Goal: Task Accomplishment & Management: Manage account settings

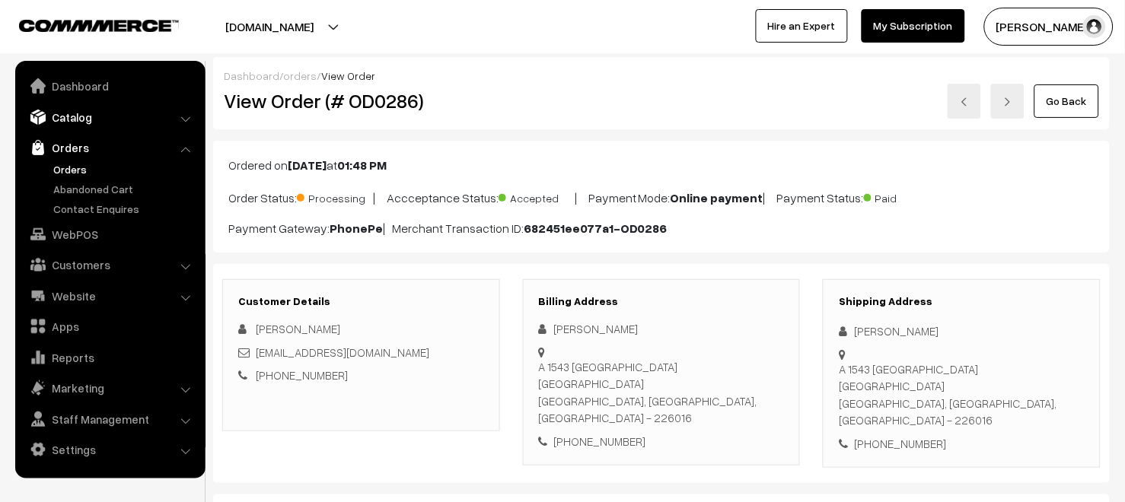
click at [107, 113] on link "Catalog" at bounding box center [109, 116] width 181 height 27
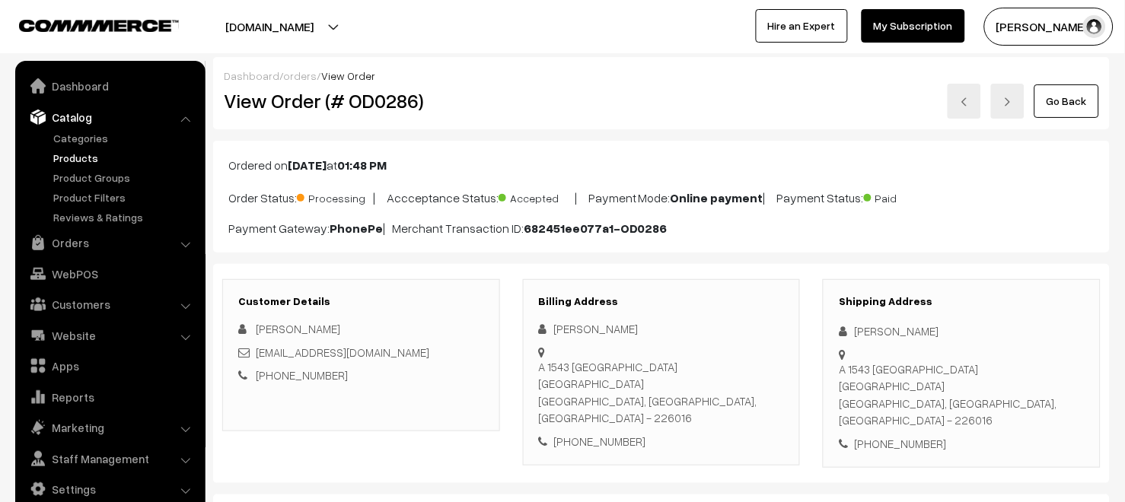
click at [100, 152] on link "Products" at bounding box center [124, 158] width 151 height 16
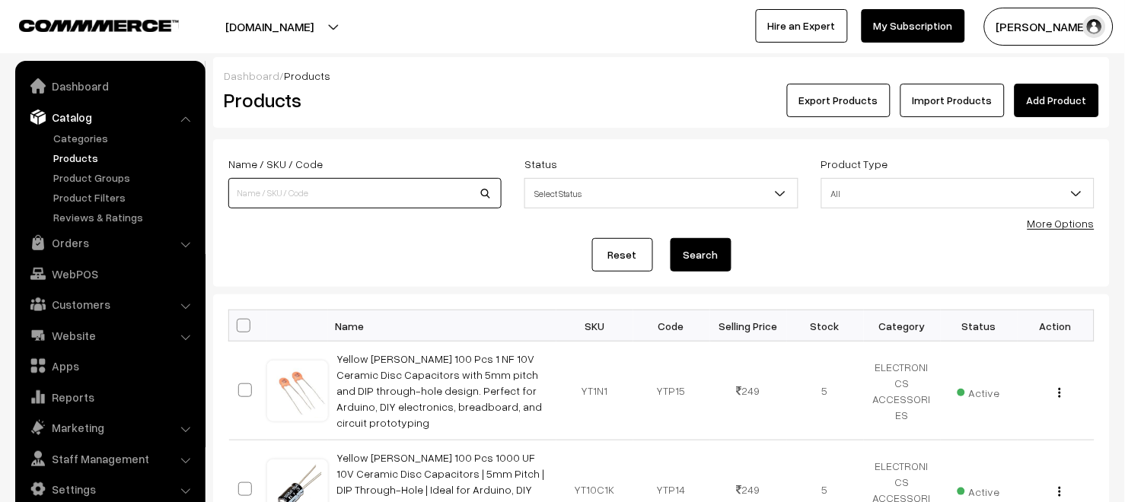
click at [341, 192] on input at bounding box center [364, 193] width 273 height 30
type input "1.5 ohm resistor"
click at [708, 262] on button "Search" at bounding box center [700, 254] width 61 height 33
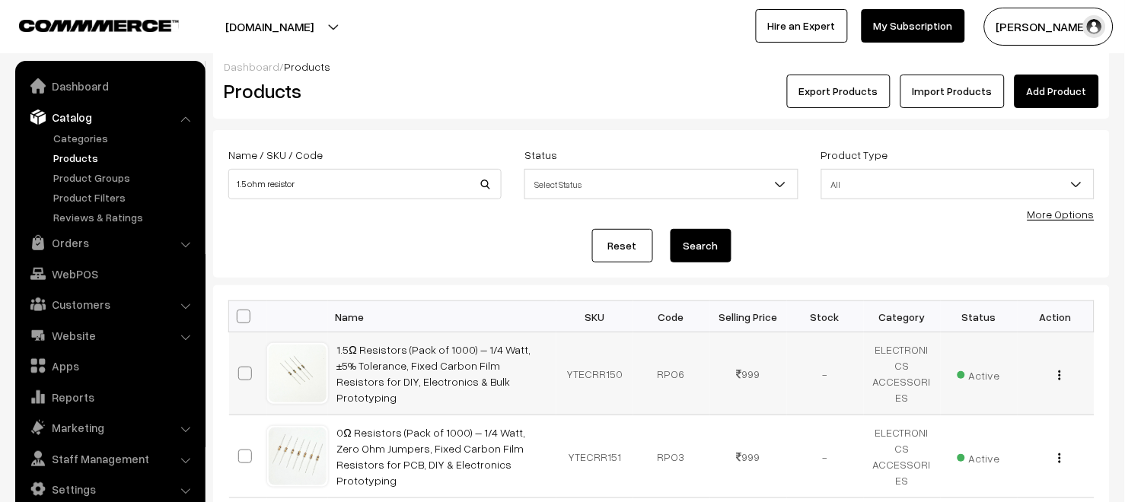
scroll to position [10, 0]
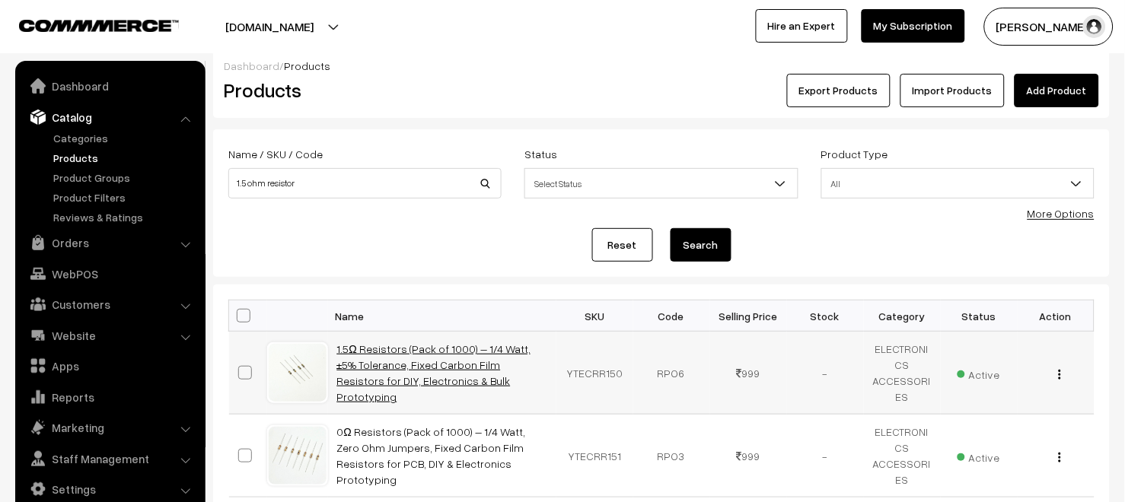
click at [455, 378] on link "1.5Ω Resistors (Pack of 1000) – 1/4 Watt, ±5% Tolerance, Fixed Carbon Film Resi…" at bounding box center [433, 372] width 193 height 61
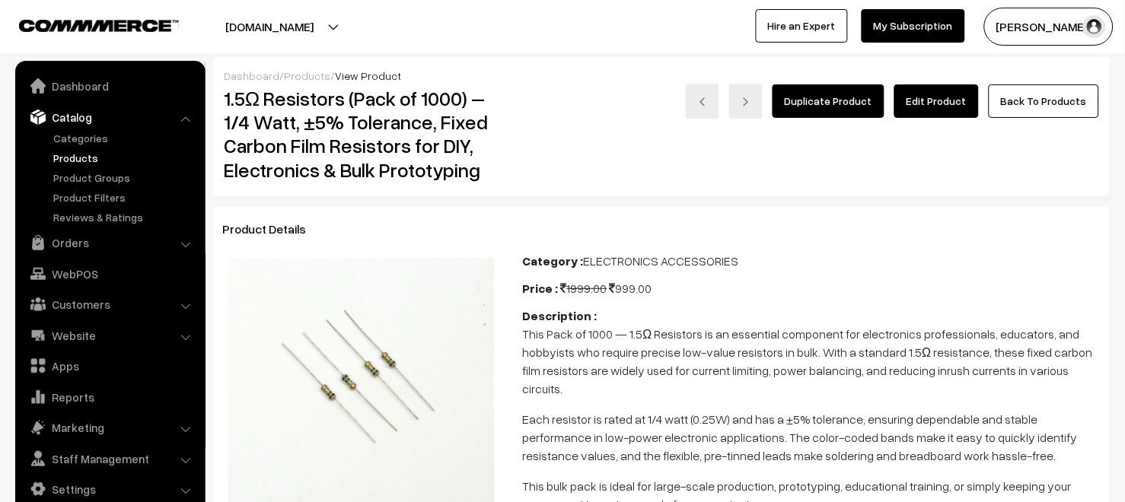
click at [937, 103] on link "Edit Product" at bounding box center [936, 100] width 84 height 33
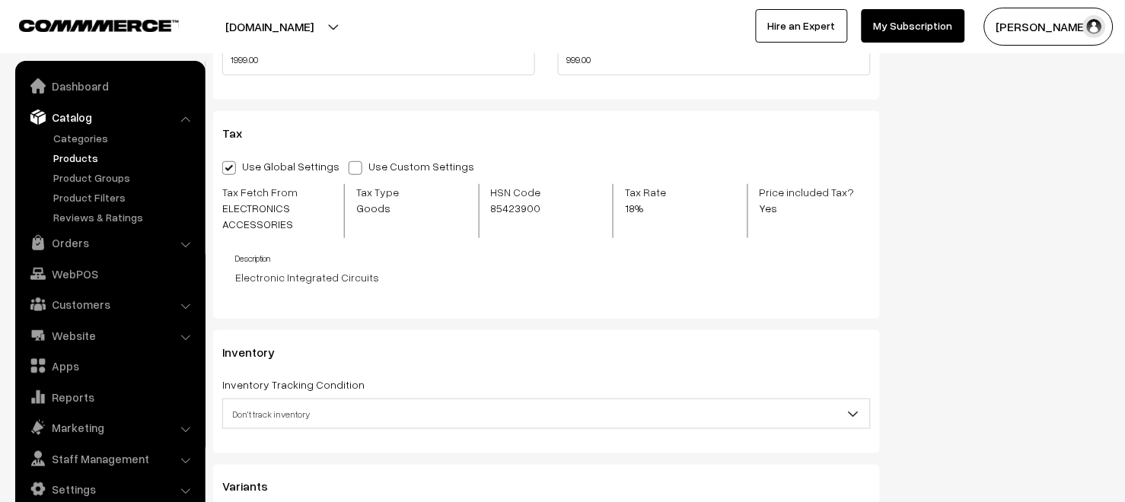
scroll to position [1488, 0]
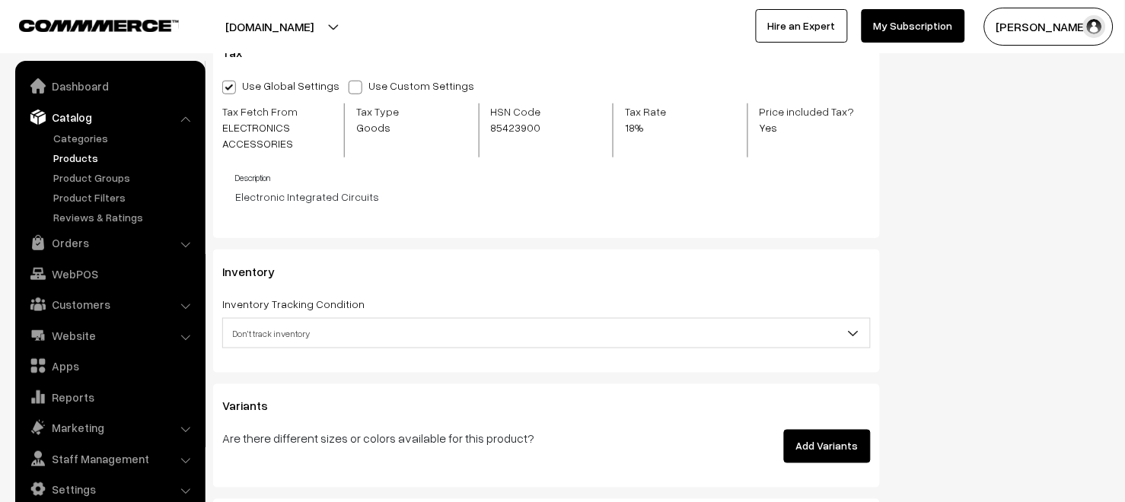
click at [364, 340] on span "Don't track inventory" at bounding box center [546, 333] width 647 height 27
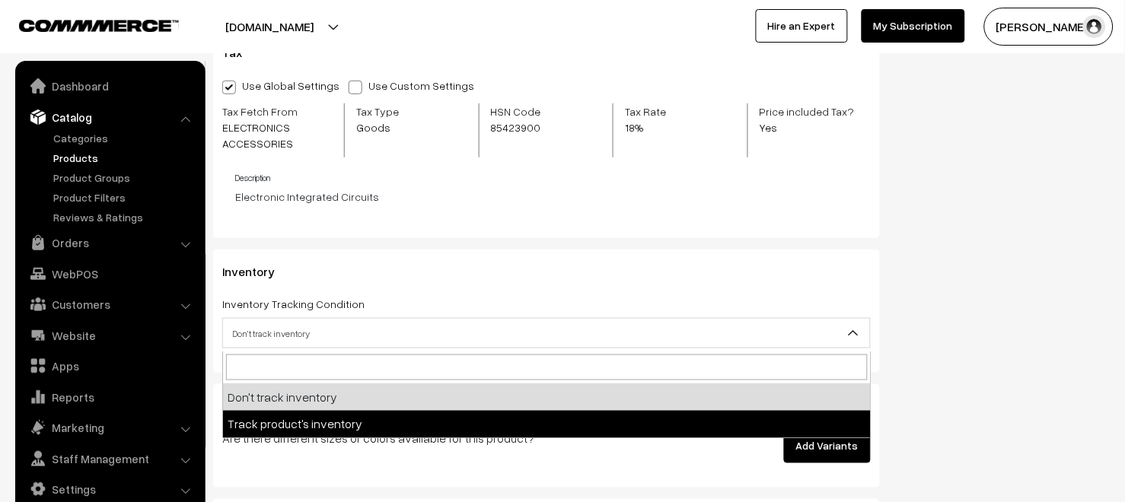
select select "2"
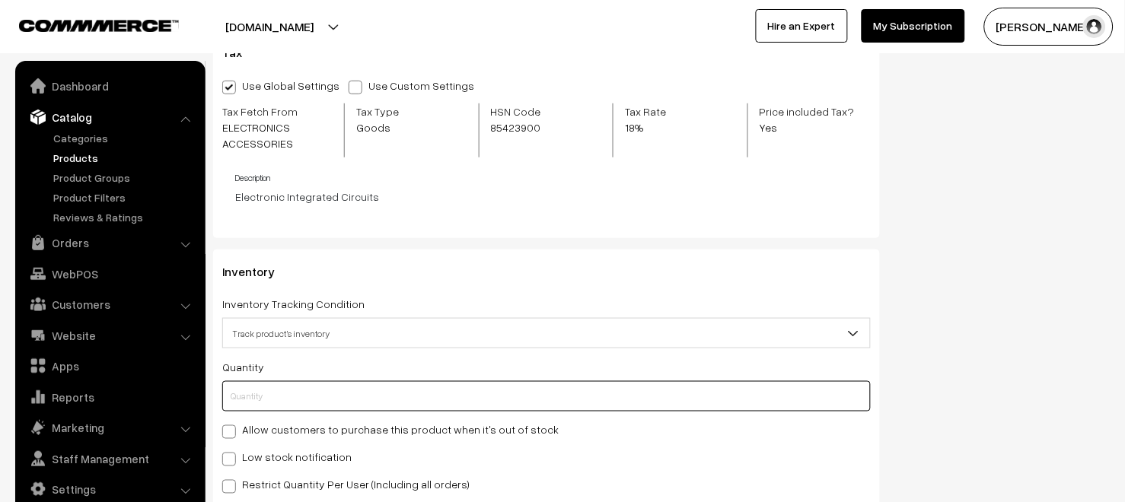
click at [285, 393] on input "text" at bounding box center [546, 396] width 648 height 30
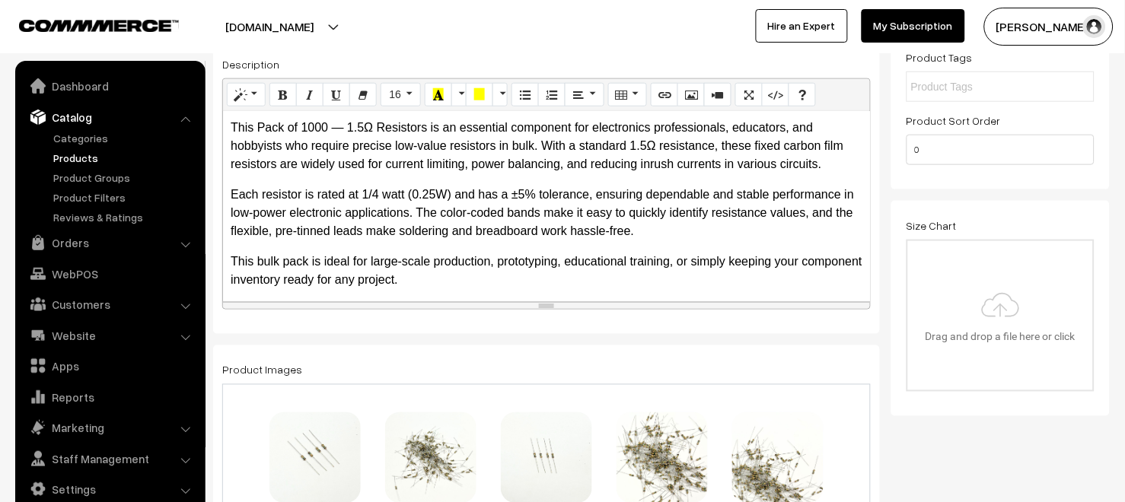
scroll to position [0, 0]
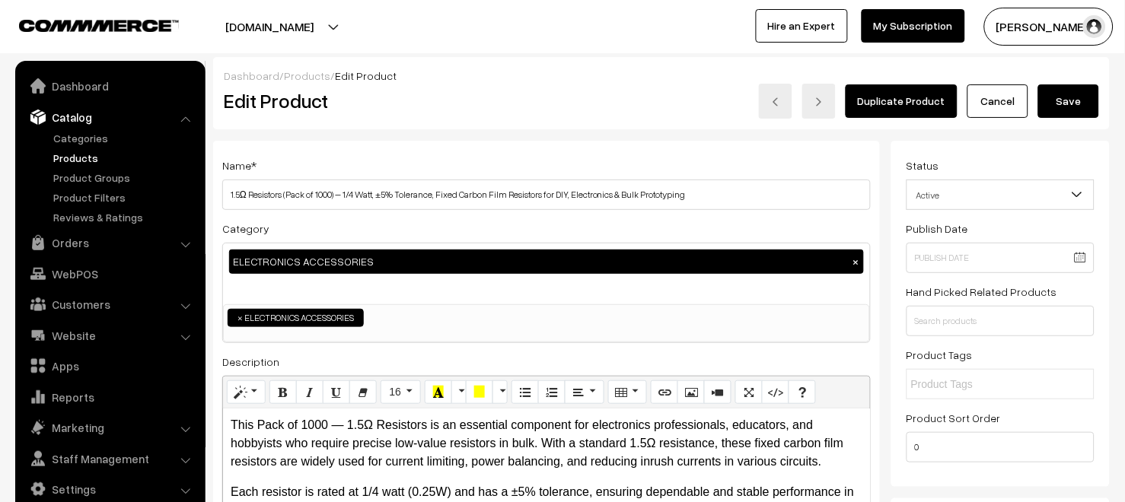
type input "0"
click at [1076, 103] on button "Save" at bounding box center [1068, 100] width 61 height 33
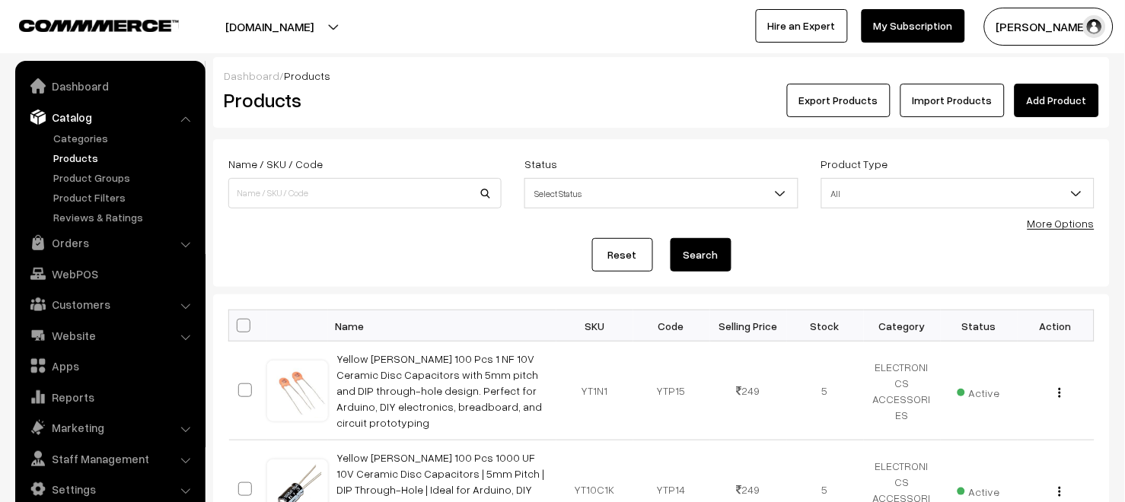
scroll to position [3, 0]
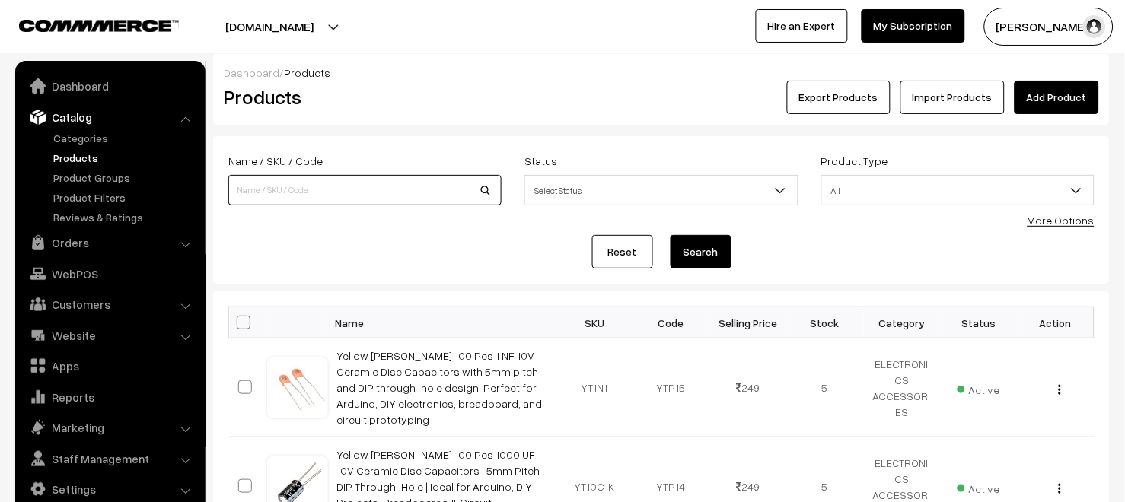
click at [243, 186] on input at bounding box center [364, 190] width 273 height 30
type input "LCR P1"
click at [712, 246] on button "Search" at bounding box center [700, 251] width 61 height 33
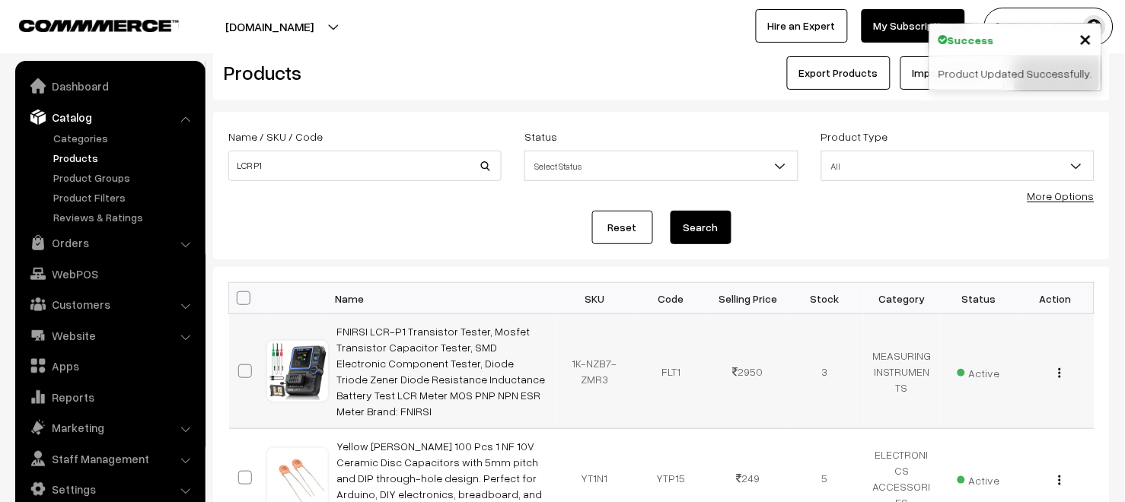
scroll to position [50, 0]
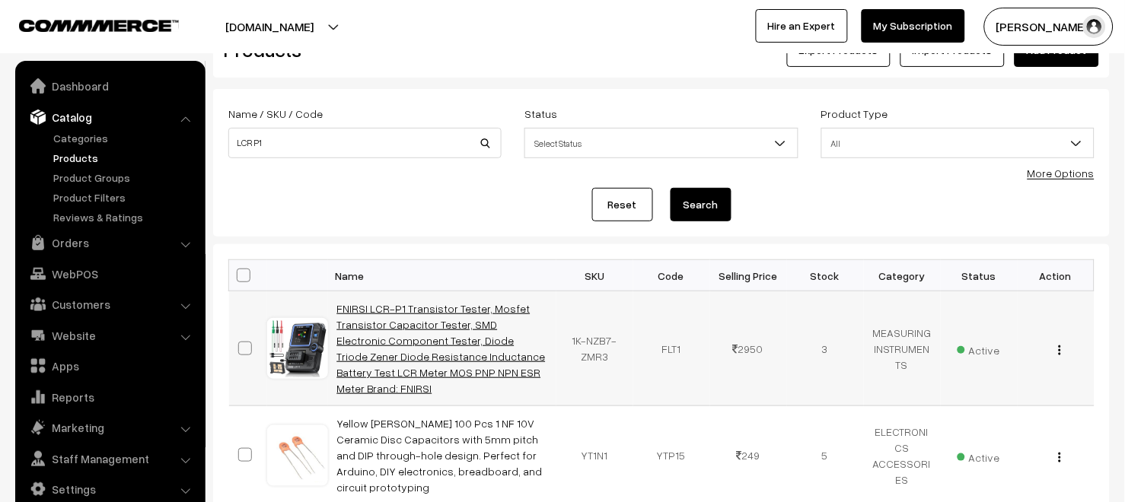
click at [458, 349] on link "FNIRSI LCR-P1 Transistor Tester, Mosfet Transistor Capacitor Tester, SMD Electr…" at bounding box center [441, 348] width 208 height 93
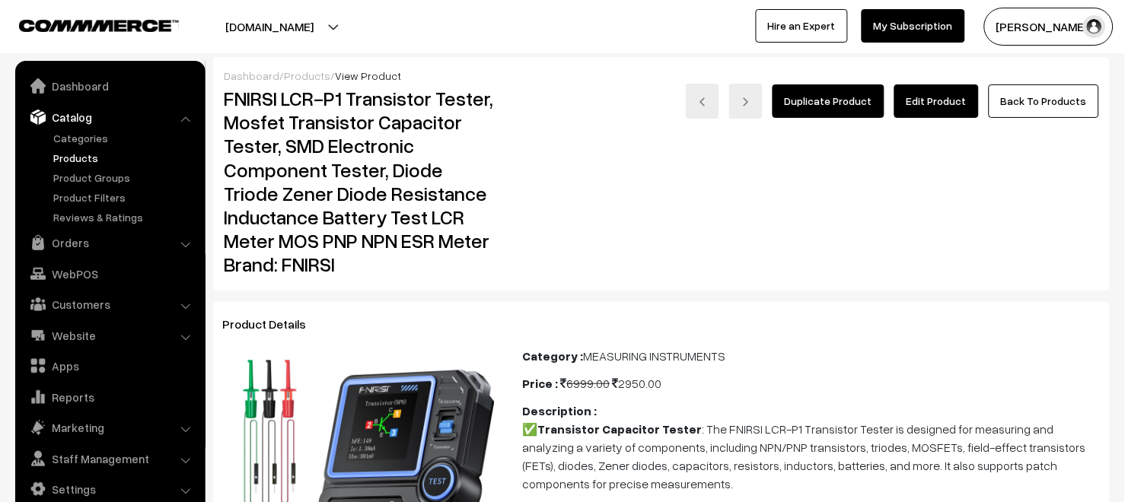
click at [926, 106] on link "Edit Product" at bounding box center [936, 100] width 84 height 33
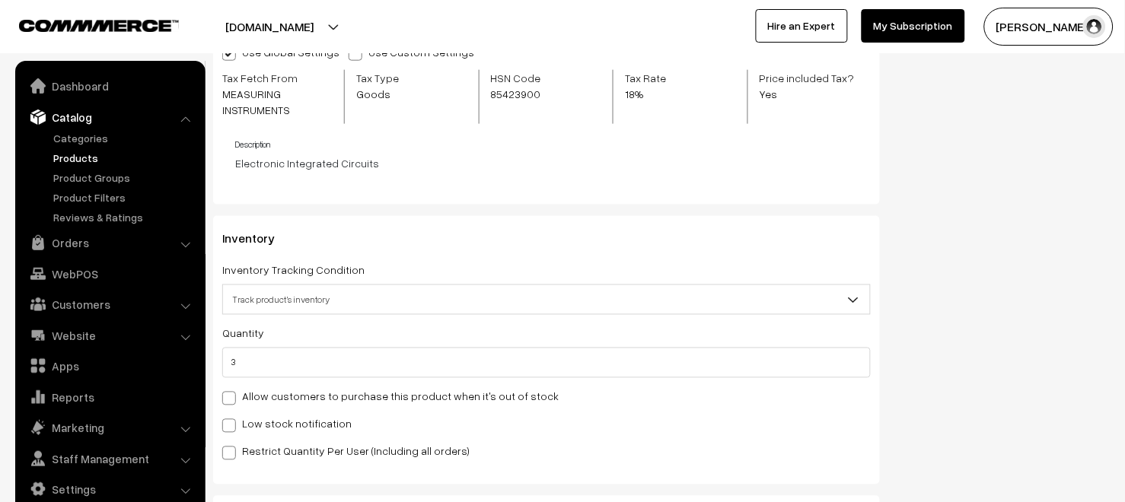
scroll to position [1793, 0]
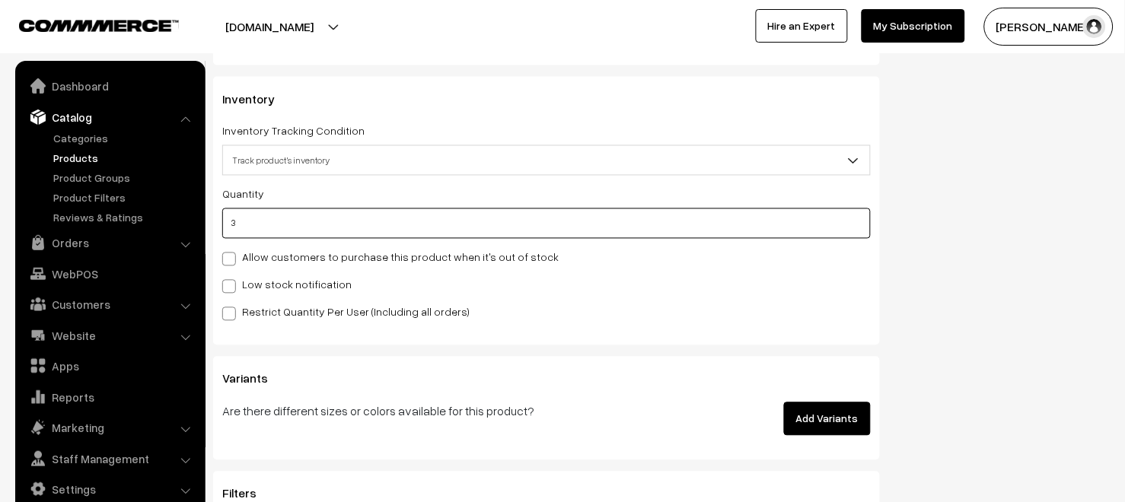
click at [313, 231] on input "3" at bounding box center [546, 223] width 648 height 30
type input "2"
type input "5"
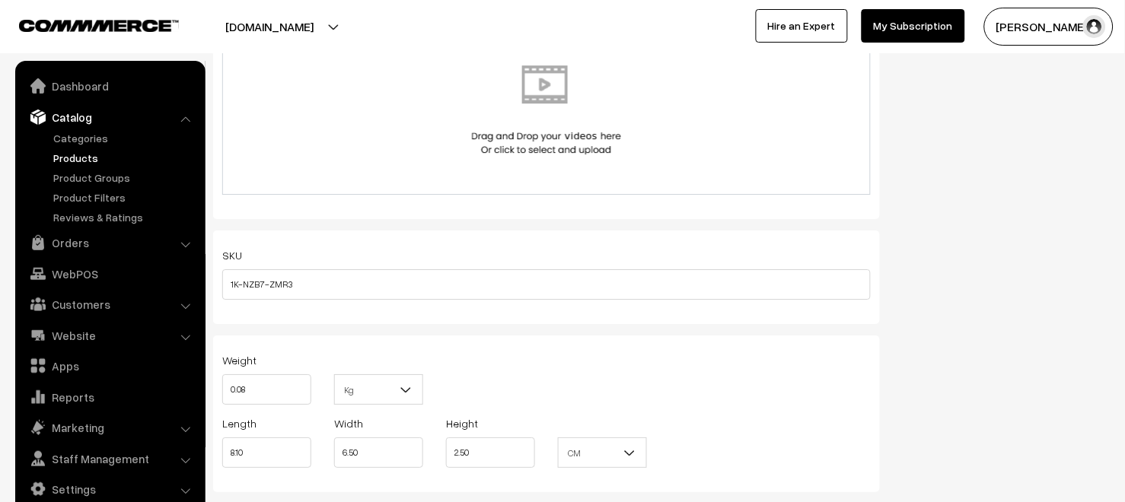
scroll to position [0, 0]
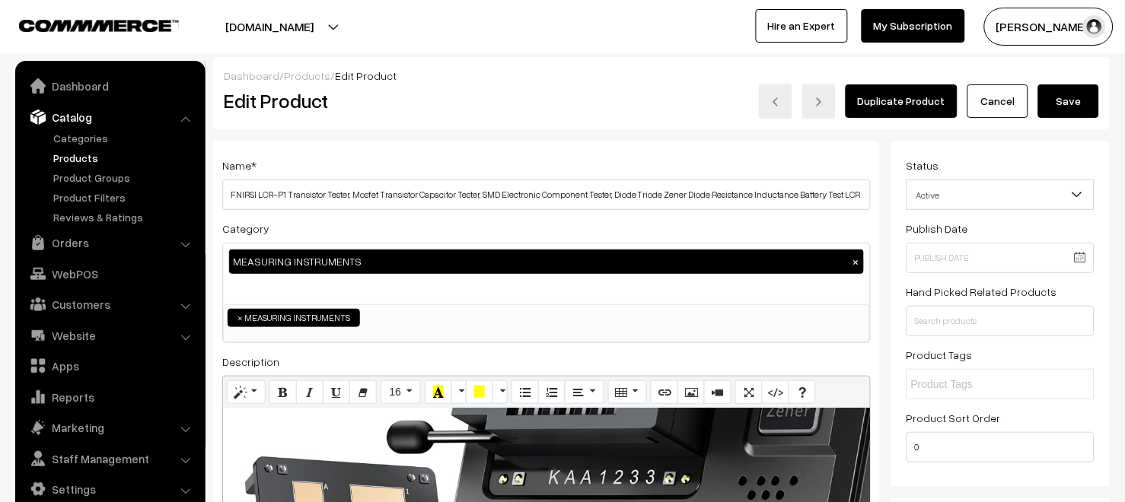
type input "2"
click at [1069, 97] on button "Save" at bounding box center [1068, 100] width 61 height 33
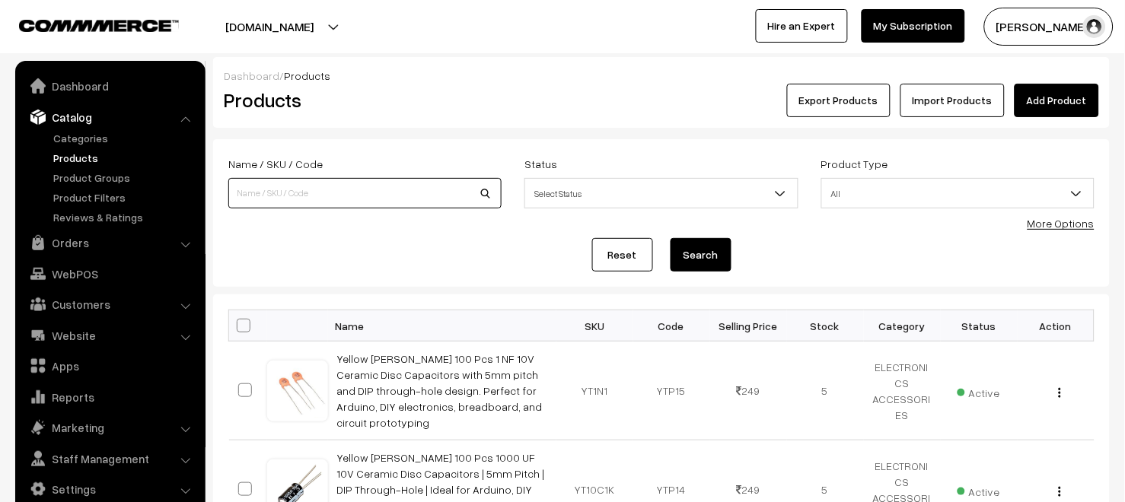
click at [309, 194] on input at bounding box center [364, 193] width 273 height 30
type input "Drum"
click at [703, 262] on button "Search" at bounding box center [700, 254] width 61 height 33
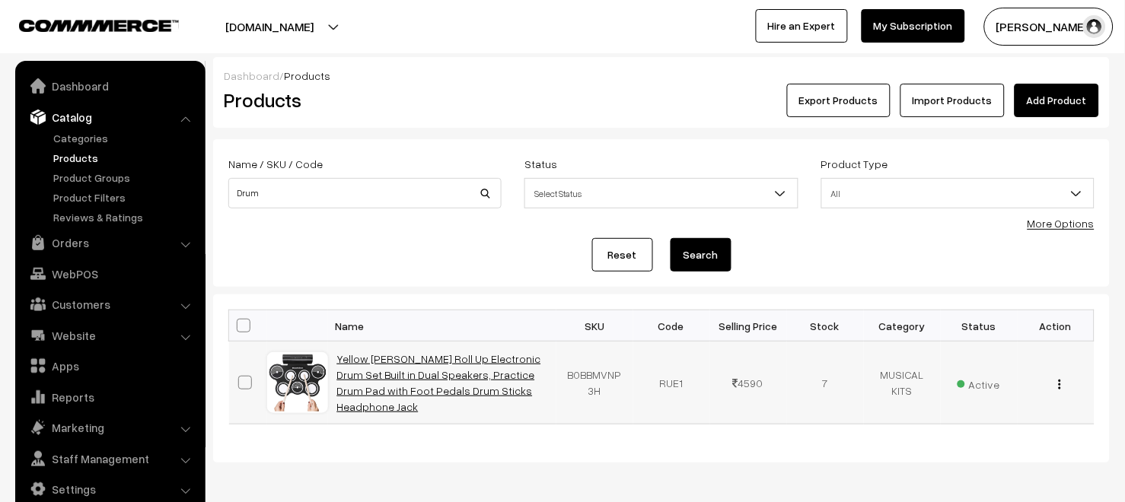
click at [405, 386] on link "Yellow [PERSON_NAME] Roll Up Electronic Drum Set Built in Dual Speakers, Practi…" at bounding box center [439, 382] width 204 height 61
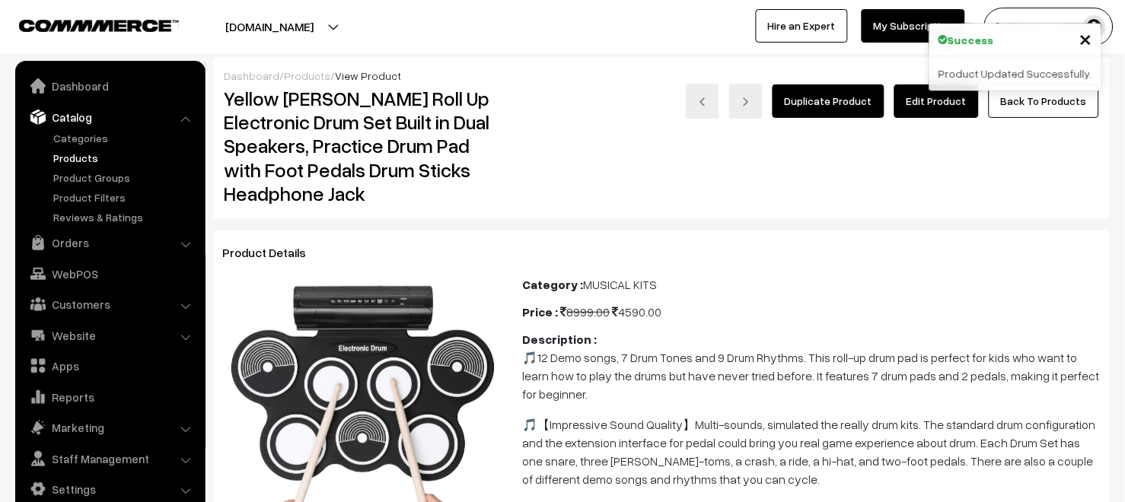
click at [932, 110] on link "Edit Product" at bounding box center [936, 100] width 84 height 33
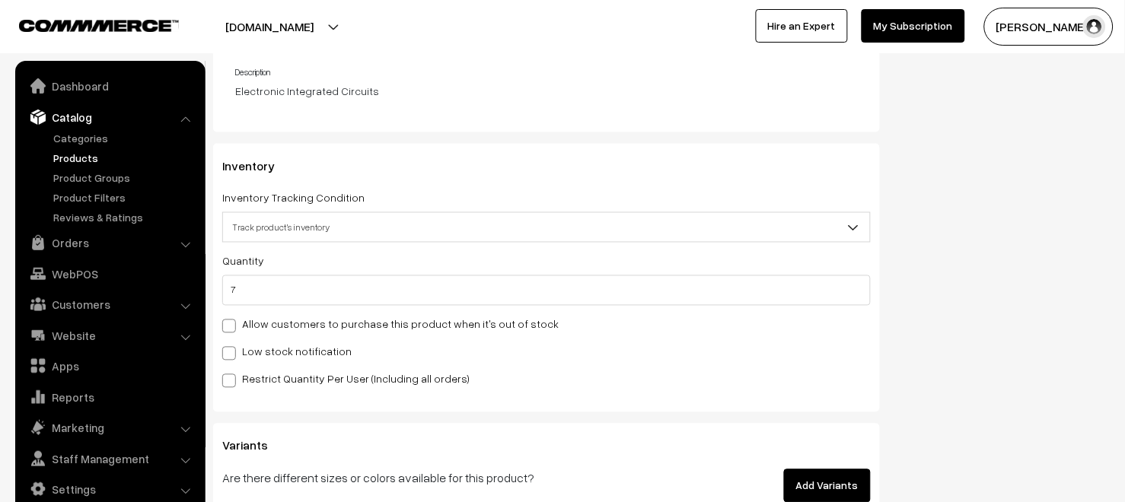
scroll to position [1828, 0]
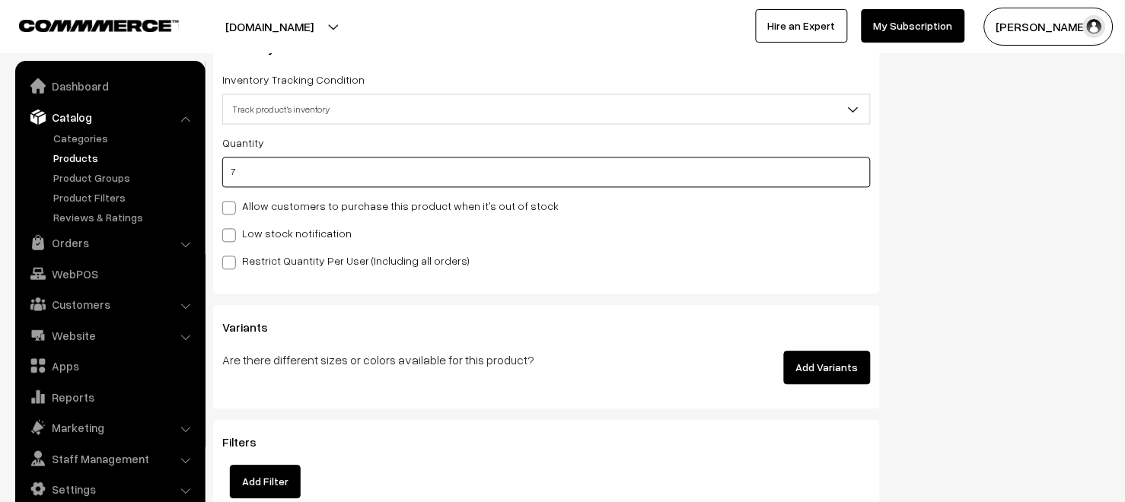
click at [257, 181] on input "7" at bounding box center [546, 172] width 648 height 30
type input "1"
type input "8"
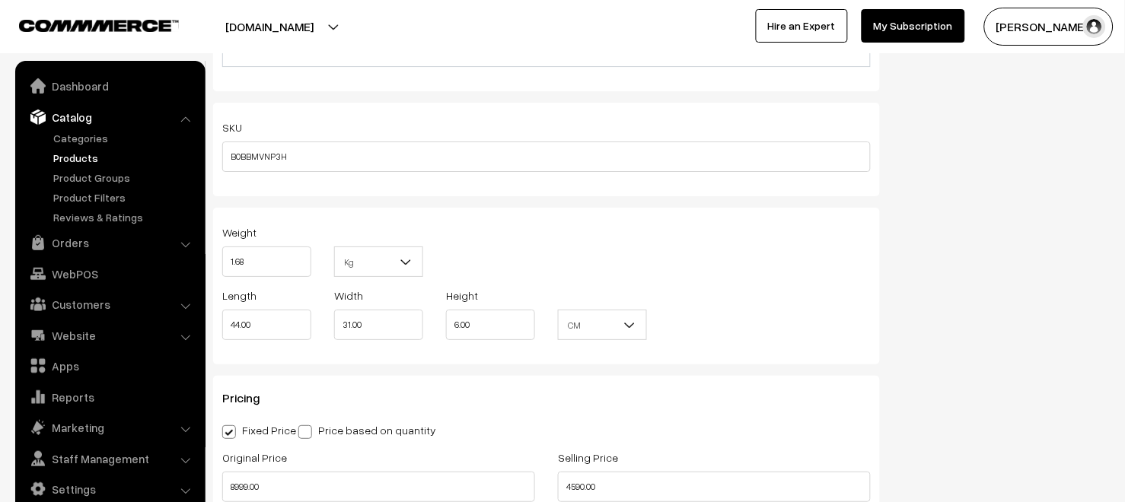
scroll to position [0, 0]
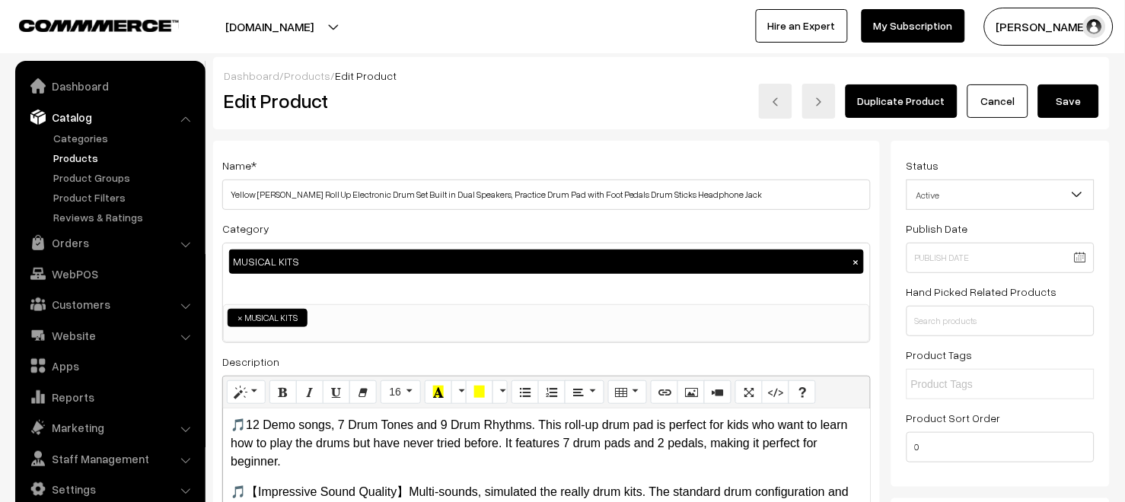
type input "1"
click at [1061, 107] on button "Save" at bounding box center [1068, 100] width 61 height 33
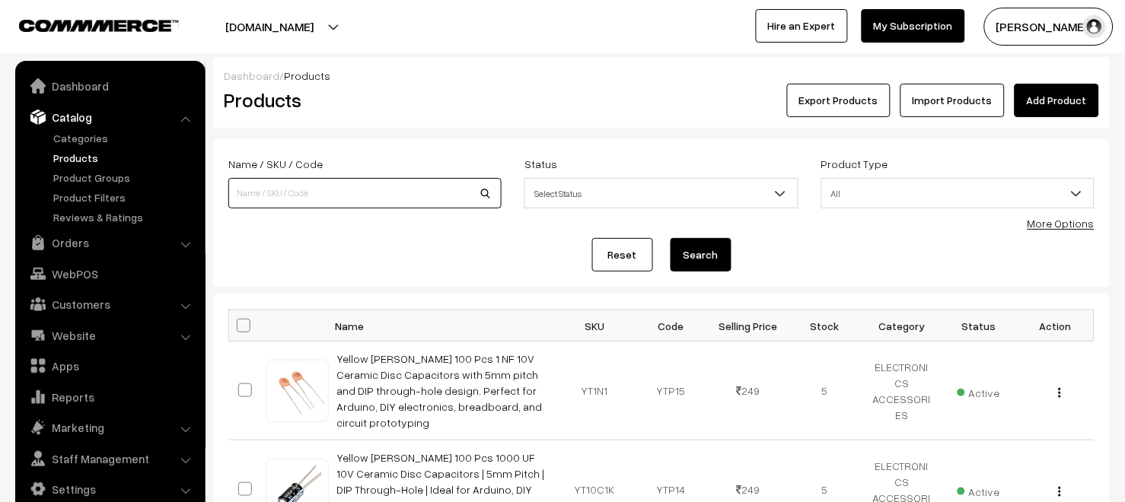
click at [352, 197] on input at bounding box center [364, 193] width 273 height 30
type input "hydrophonics kit"
click at [704, 262] on button "Search" at bounding box center [700, 254] width 61 height 33
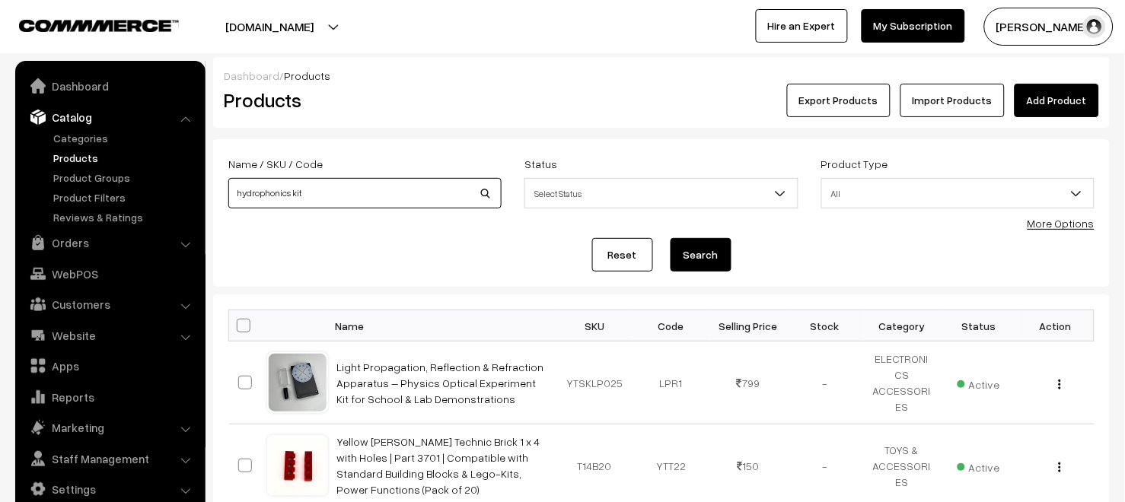
drag, startPoint x: 408, startPoint y: 201, endPoint x: 482, endPoint y: 194, distance: 74.9
click at [427, 200] on input "hydrophonics kit" at bounding box center [364, 193] width 273 height 30
click at [486, 192] on input "hydrophonics kit" at bounding box center [364, 193] width 273 height 30
click at [447, 201] on input "hydrophonics kit" at bounding box center [364, 193] width 273 height 30
type input "h"
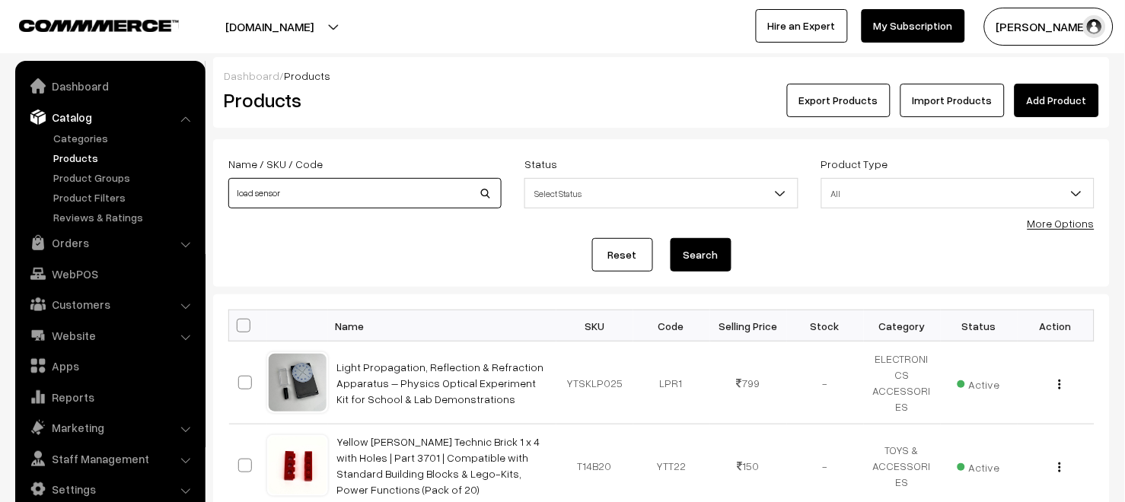
type input "load sensor"
click at [670, 238] on button "Search" at bounding box center [700, 254] width 61 height 33
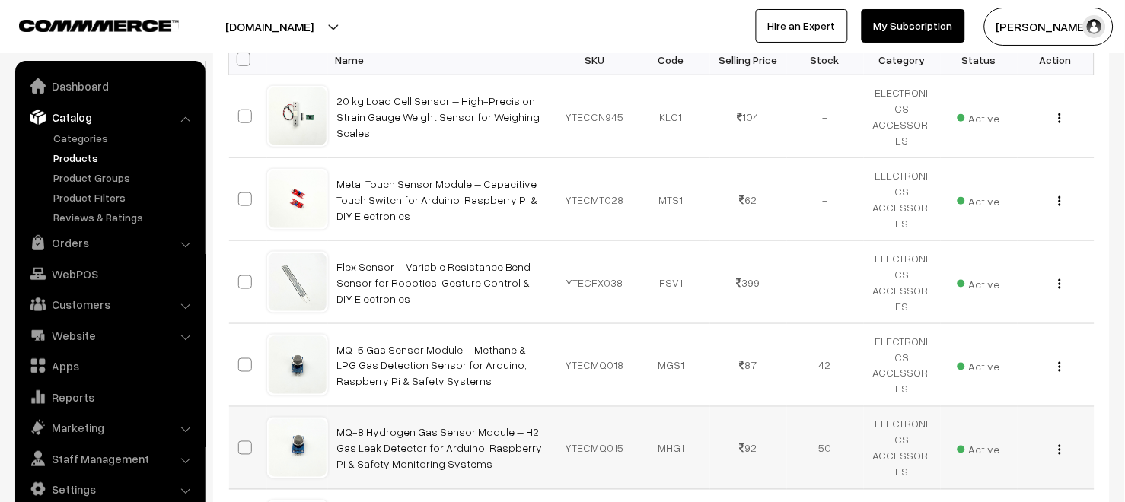
scroll to position [122, 0]
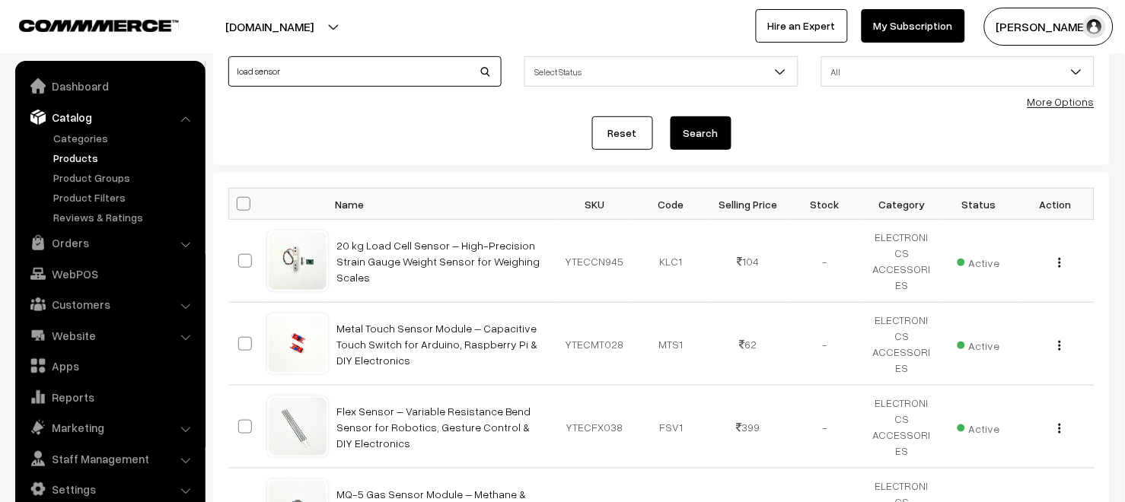
click at [320, 72] on input "load sensor" at bounding box center [364, 71] width 273 height 30
type input "l"
type input "cell weight sensor"
click at [670, 116] on button "Search" at bounding box center [700, 132] width 61 height 33
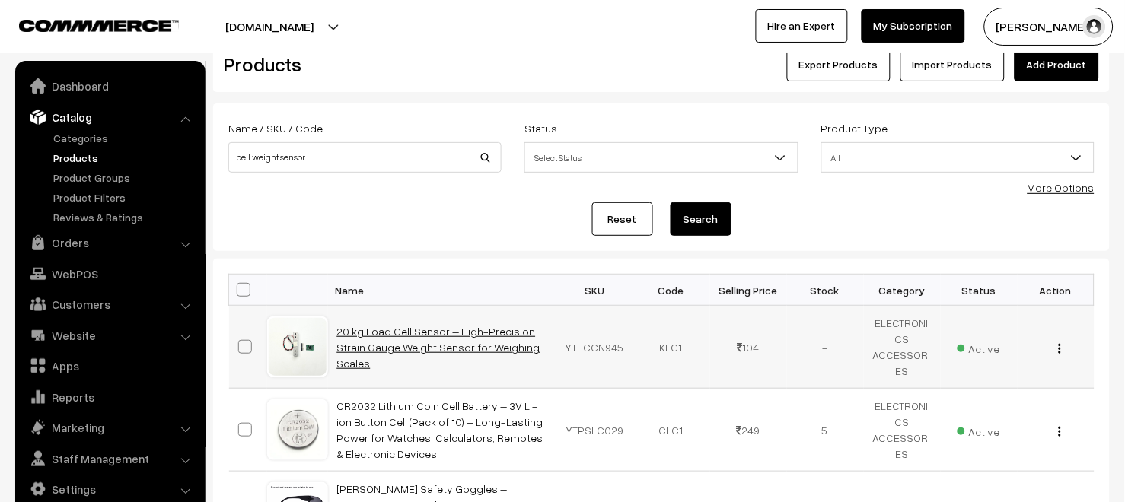
scroll to position [40, 0]
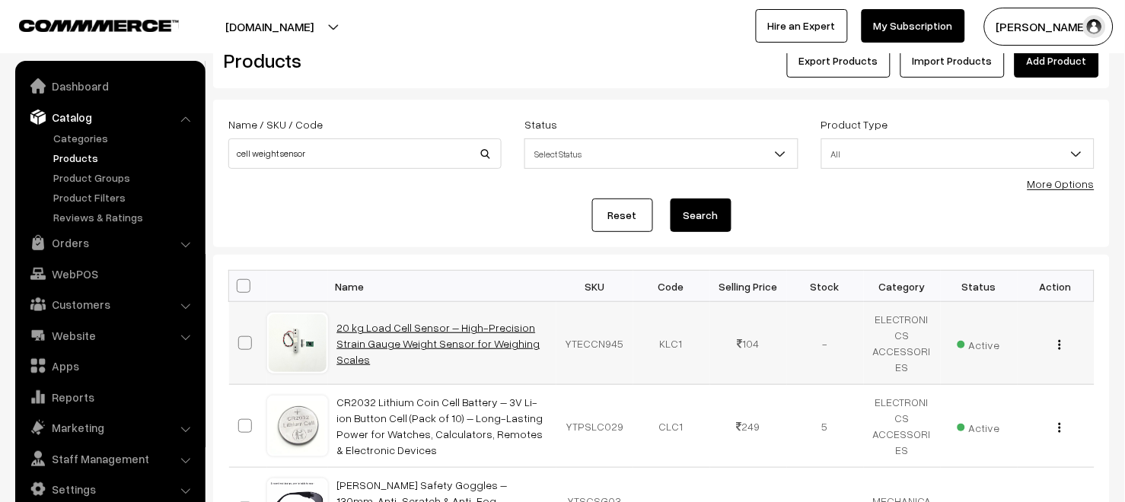
click at [494, 338] on link "20 kg Load Cell Sensor – High-Precision Strain Gauge Weight Sensor for Weighing…" at bounding box center [438, 343] width 203 height 45
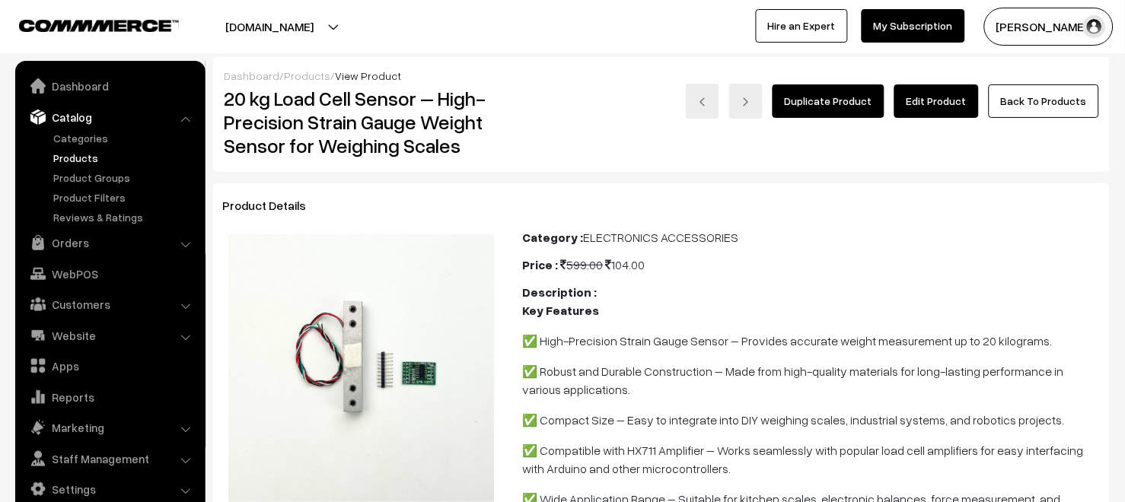
click at [929, 100] on link "Edit Product" at bounding box center [936, 100] width 84 height 33
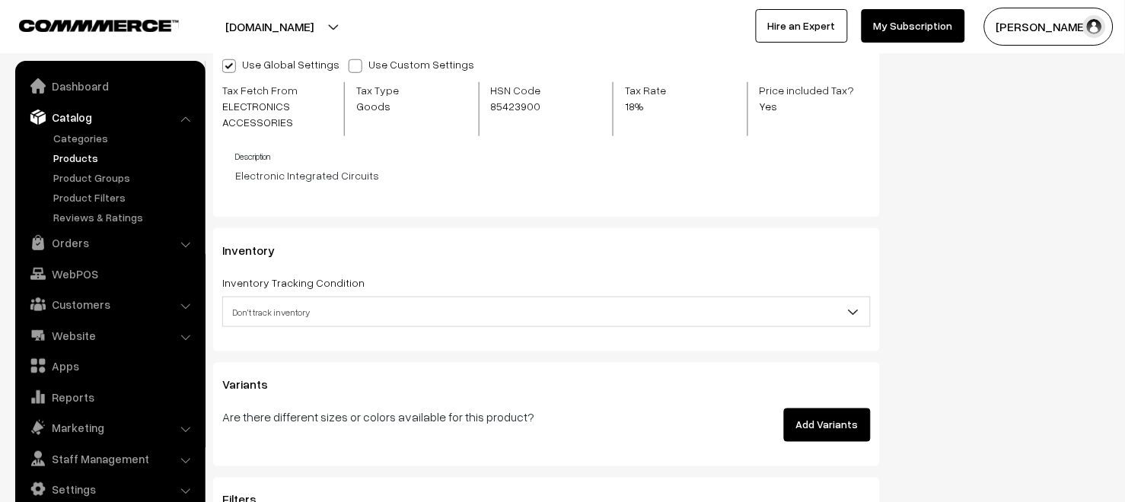
scroll to position [1512, 0]
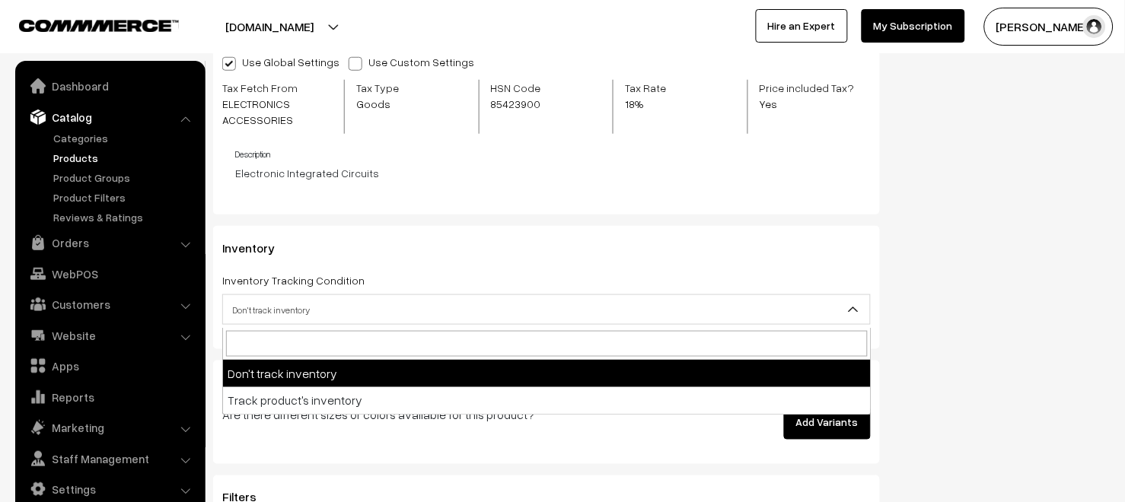
click at [411, 312] on span "Don't track inventory" at bounding box center [546, 310] width 647 height 27
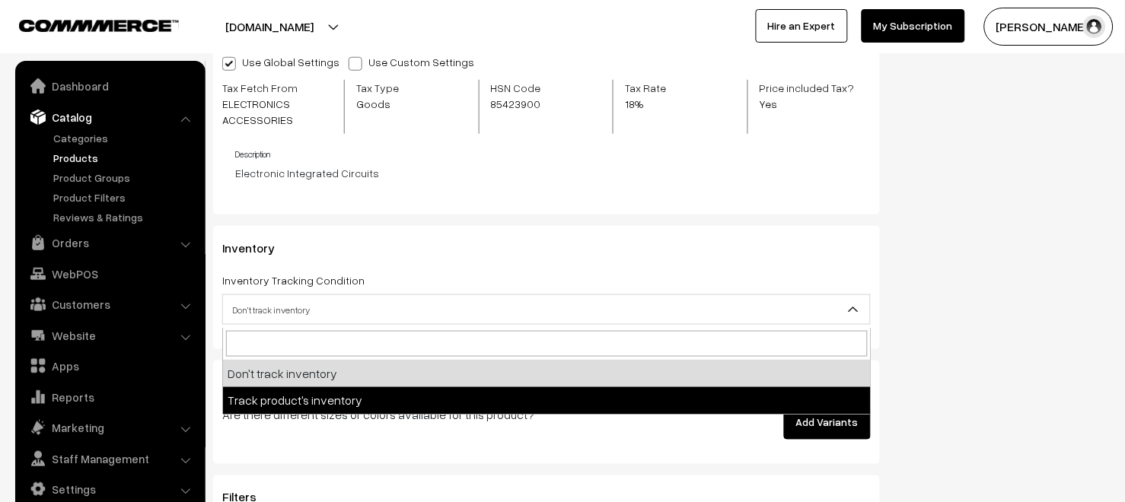
select select "2"
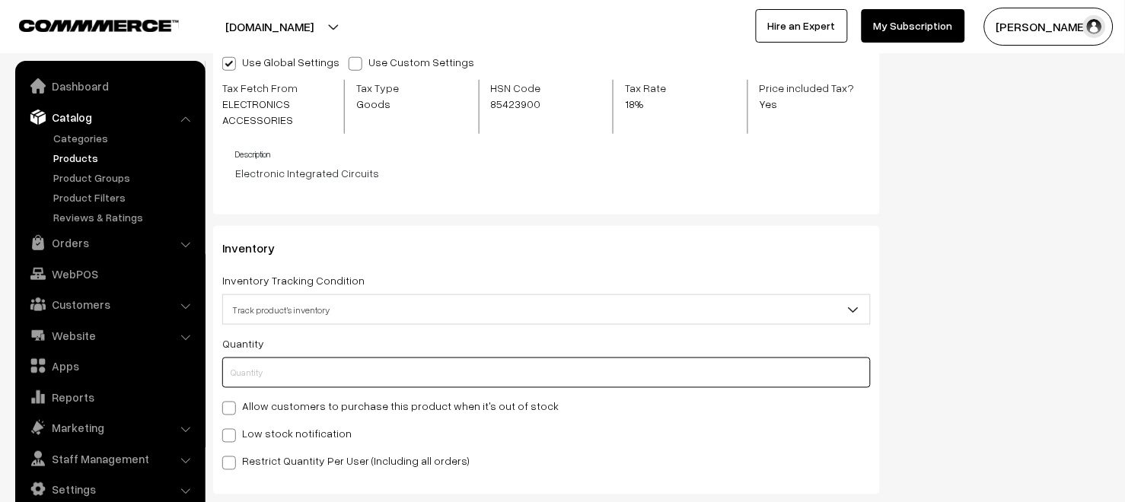
click at [310, 377] on input "text" at bounding box center [546, 373] width 648 height 30
type input "1"
type input "18"
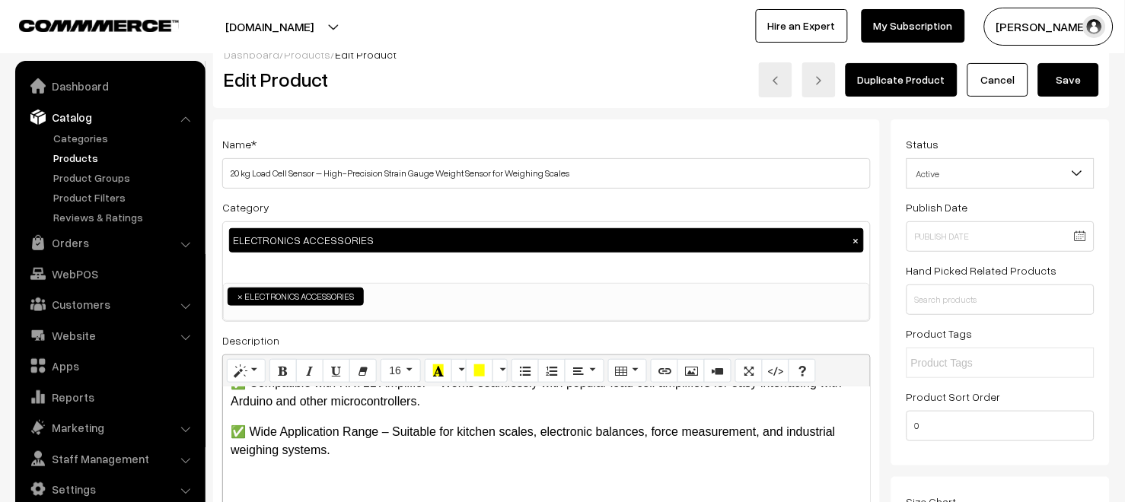
scroll to position [0, 0]
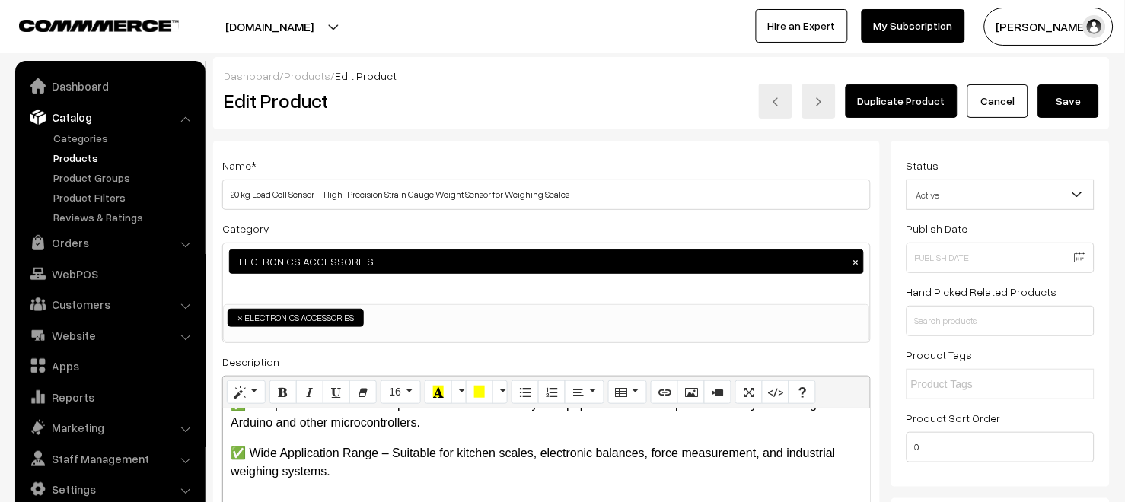
type input "18"
click at [1074, 106] on button "Save" at bounding box center [1068, 100] width 61 height 33
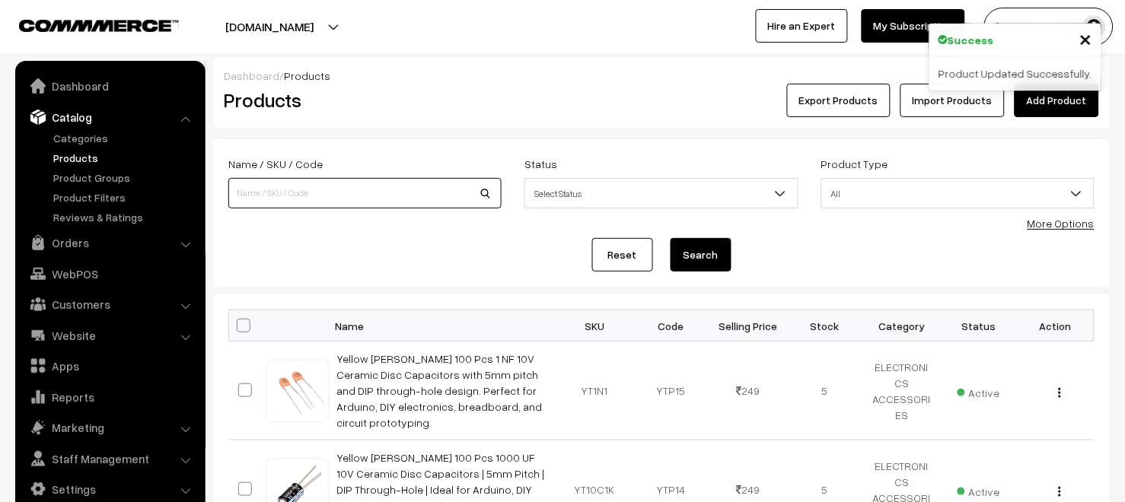
click at [367, 195] on input at bounding box center [364, 193] width 273 height 30
type input "RH-2707"
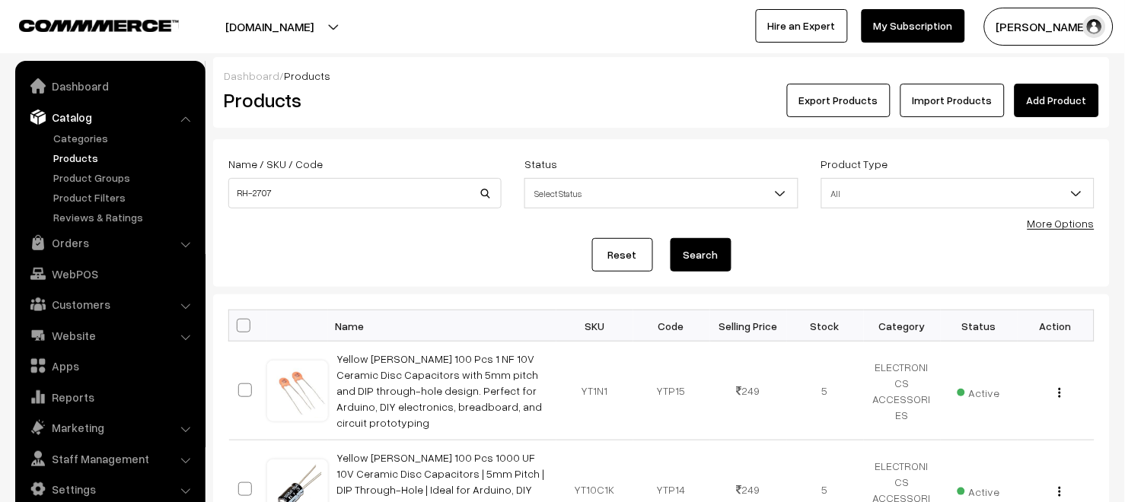
click at [692, 253] on button "Search" at bounding box center [700, 254] width 61 height 33
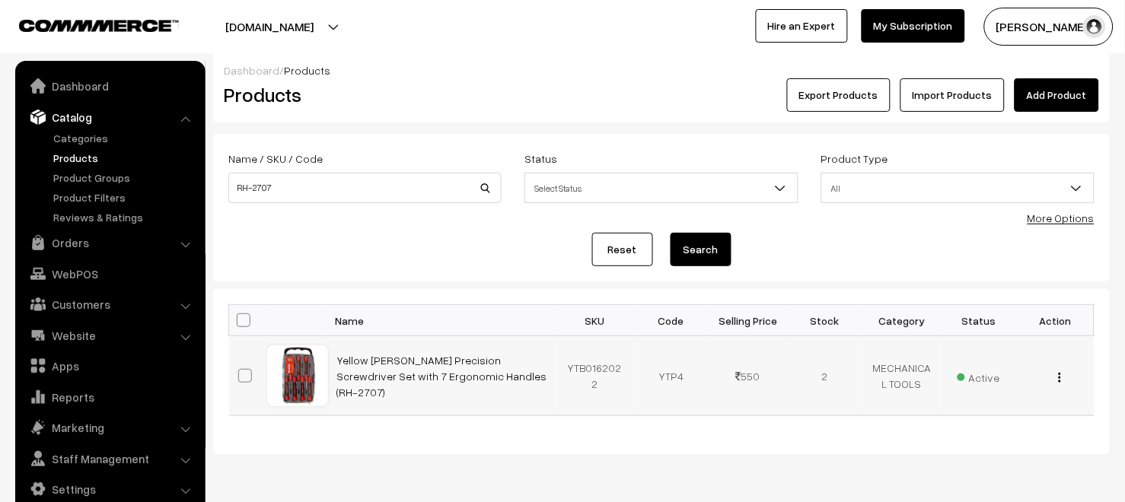
scroll to position [6, 0]
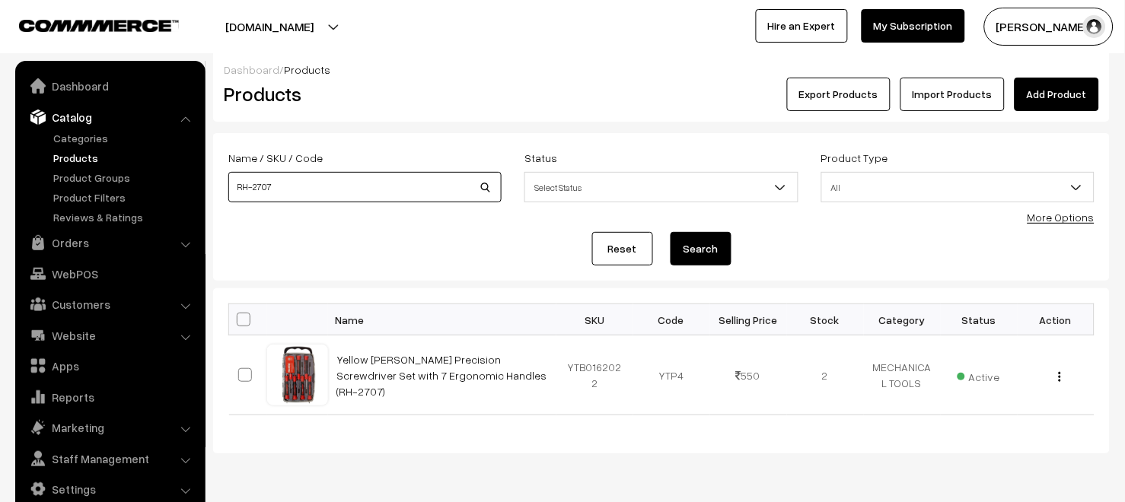
click at [399, 192] on input "RH-2707" at bounding box center [364, 187] width 273 height 30
type input "R"
type input "LEGO 3002"
click at [693, 247] on button "Search" at bounding box center [700, 248] width 61 height 33
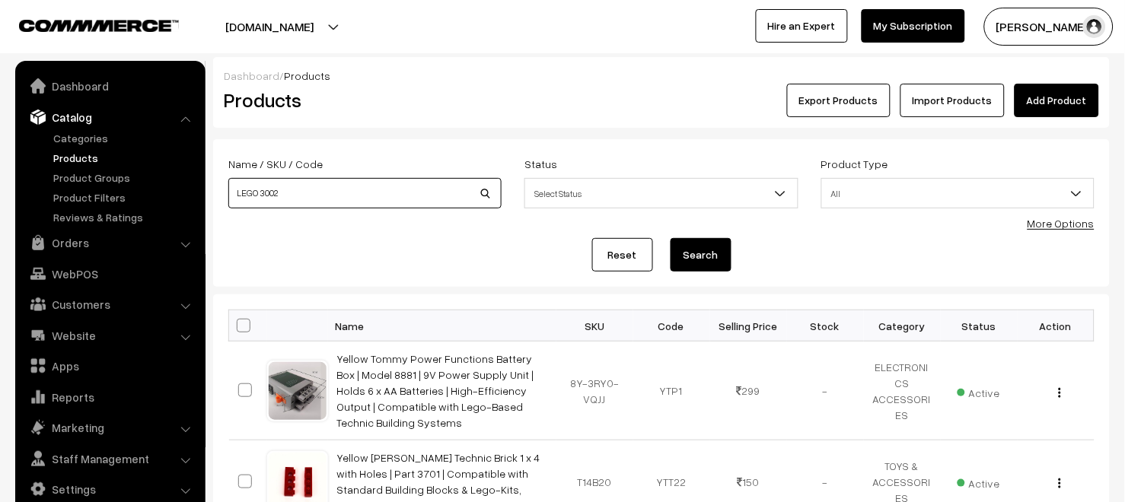
click at [255, 197] on input "LEGO 3002" at bounding box center [364, 193] width 273 height 30
type input "3002"
click at [692, 248] on button "Search" at bounding box center [700, 254] width 61 height 33
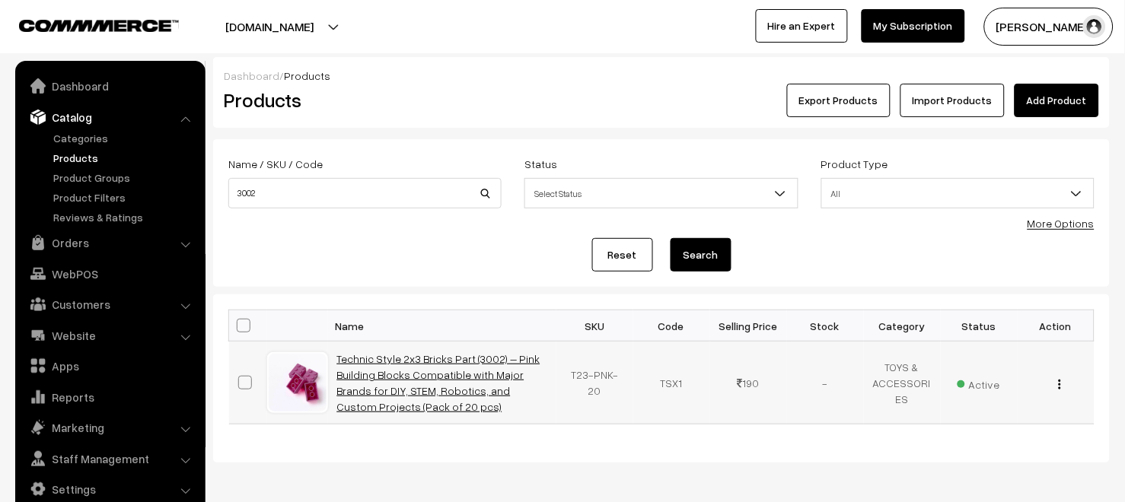
click at [382, 384] on link "Technic Style 2x3 Bricks Part (3002) – Pink Building Blocks Compatible with Maj…" at bounding box center [438, 382] width 203 height 61
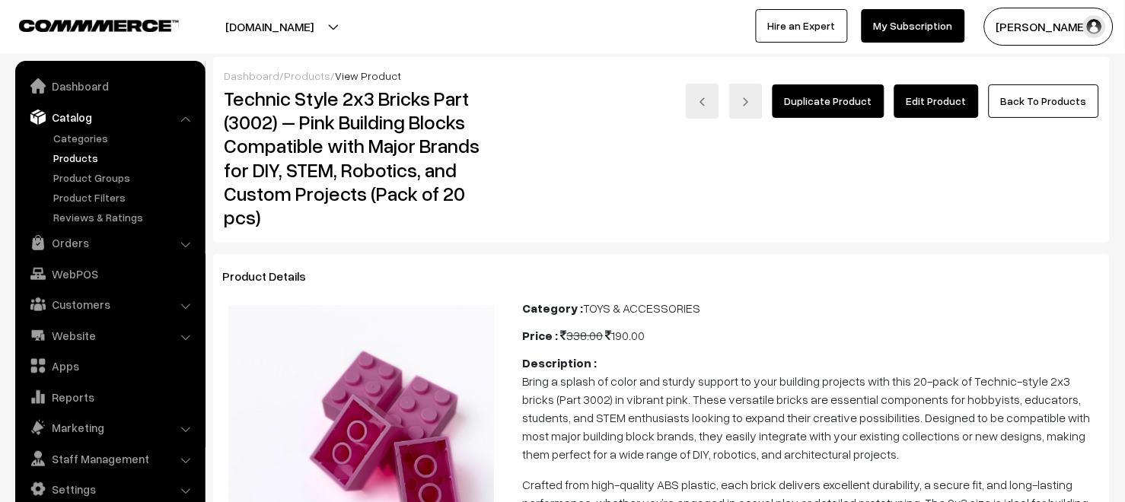
click at [925, 102] on link "Edit Product" at bounding box center [936, 100] width 84 height 33
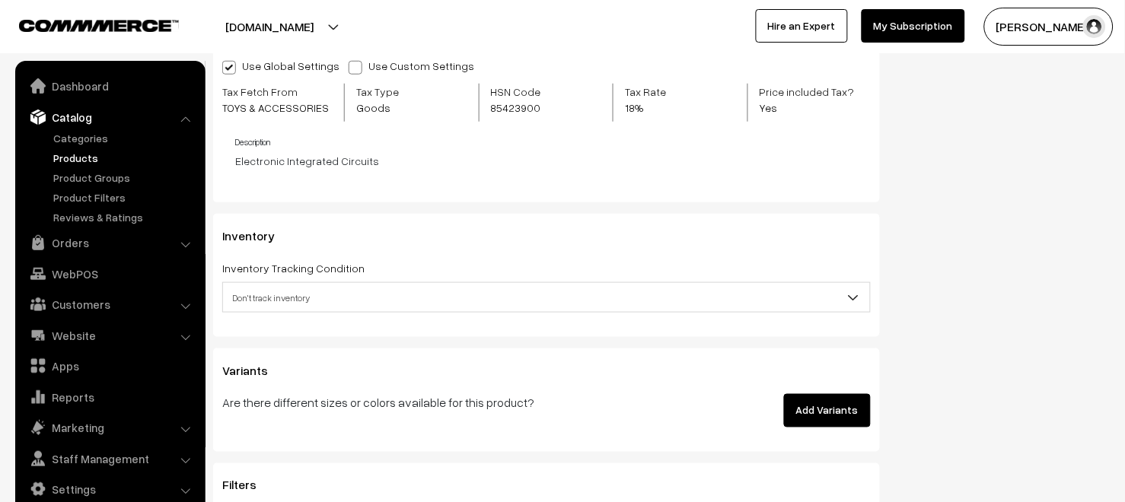
scroll to position [1591, 0]
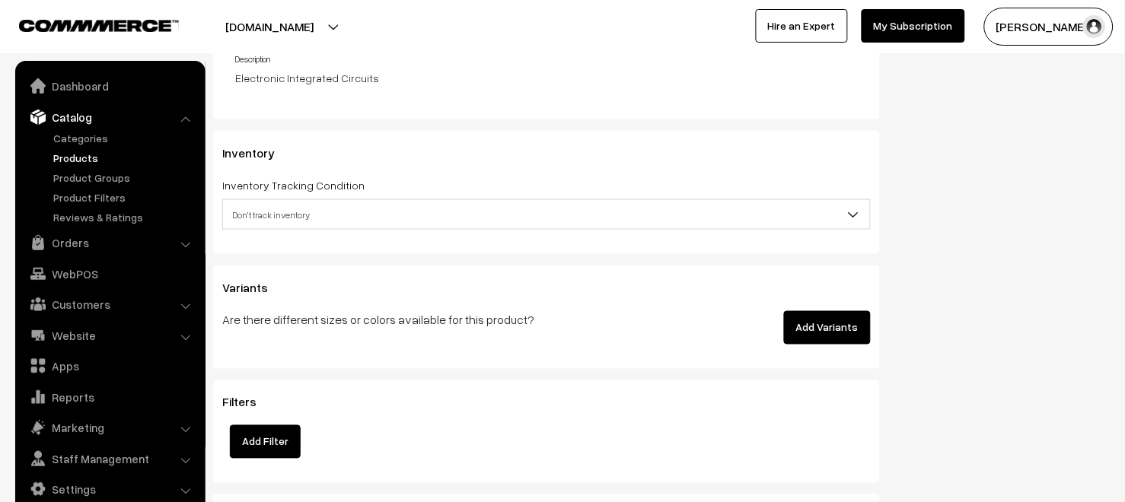
click at [317, 217] on span "Don't track inventory" at bounding box center [546, 215] width 647 height 27
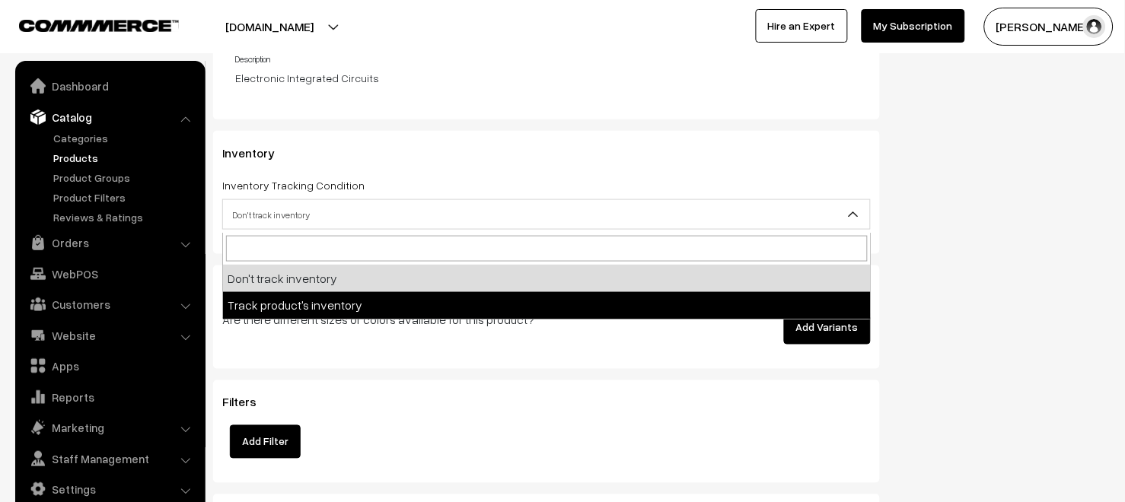
select select "2"
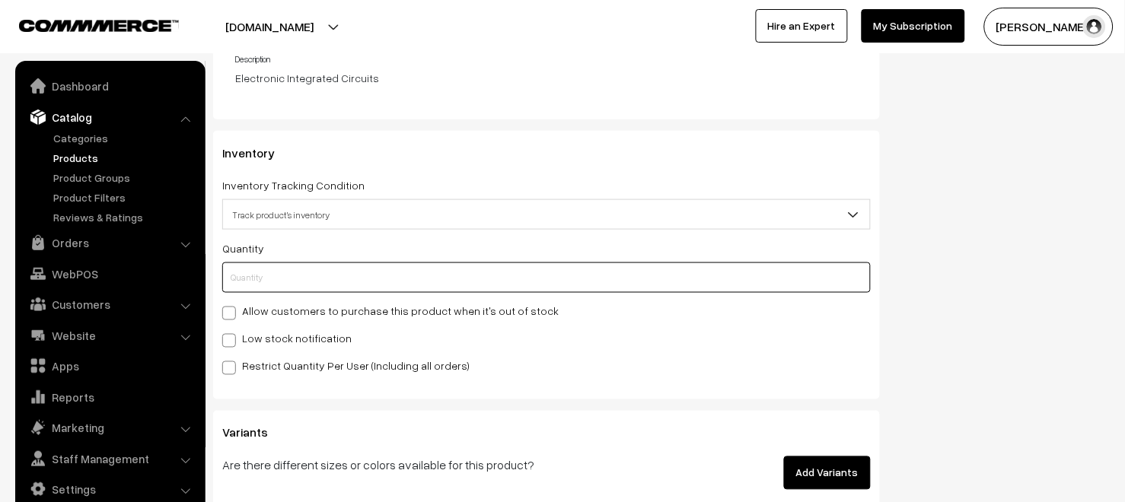
click at [309, 278] on input "text" at bounding box center [546, 277] width 648 height 30
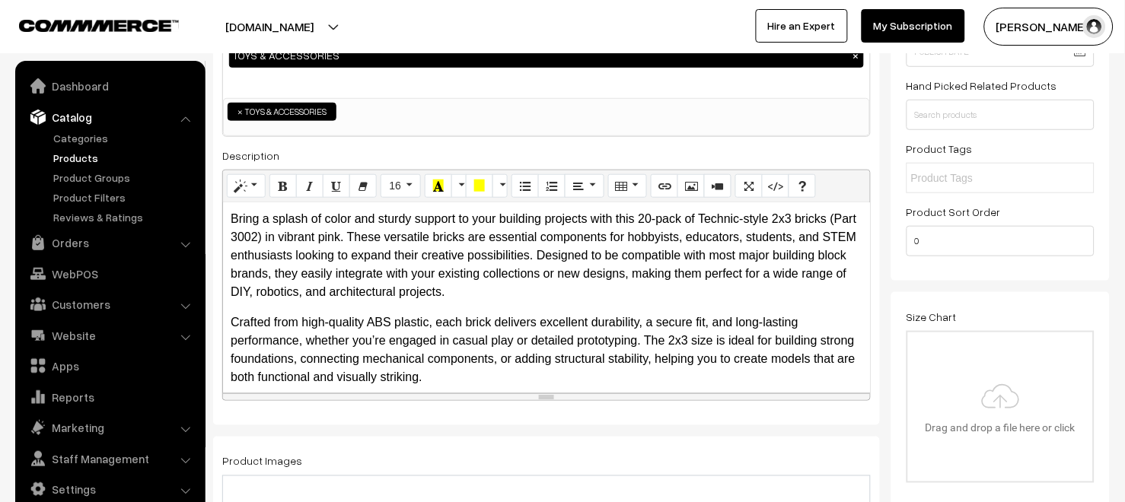
scroll to position [0, 0]
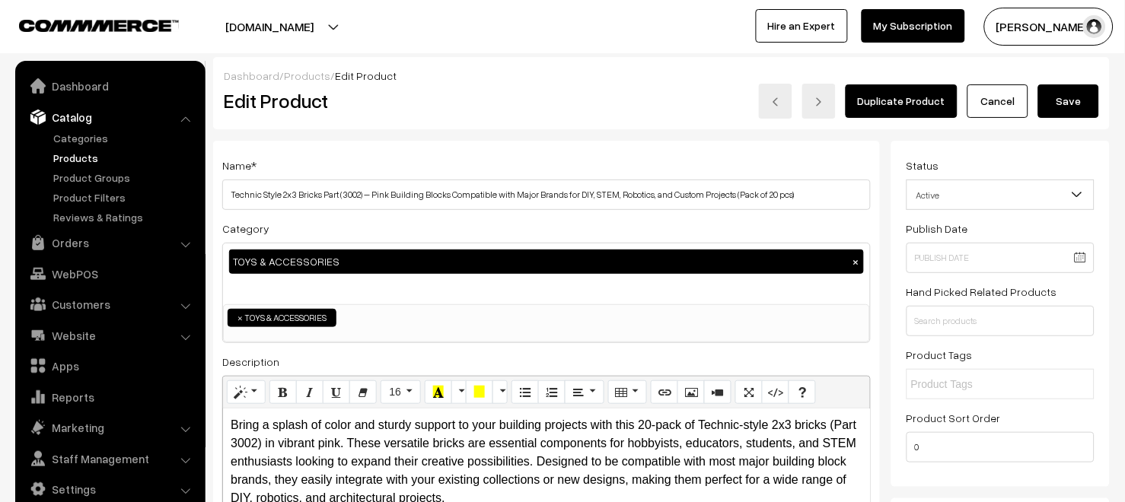
type input "0"
click at [1073, 105] on button "Save" at bounding box center [1068, 100] width 61 height 33
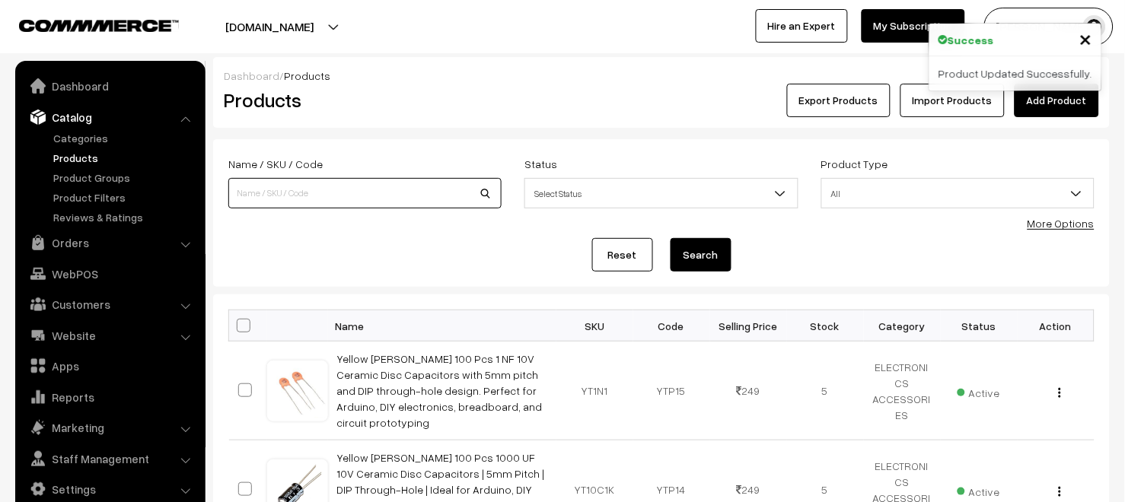
click at [411, 192] on input at bounding box center [364, 193] width 273 height 30
type input "Y"
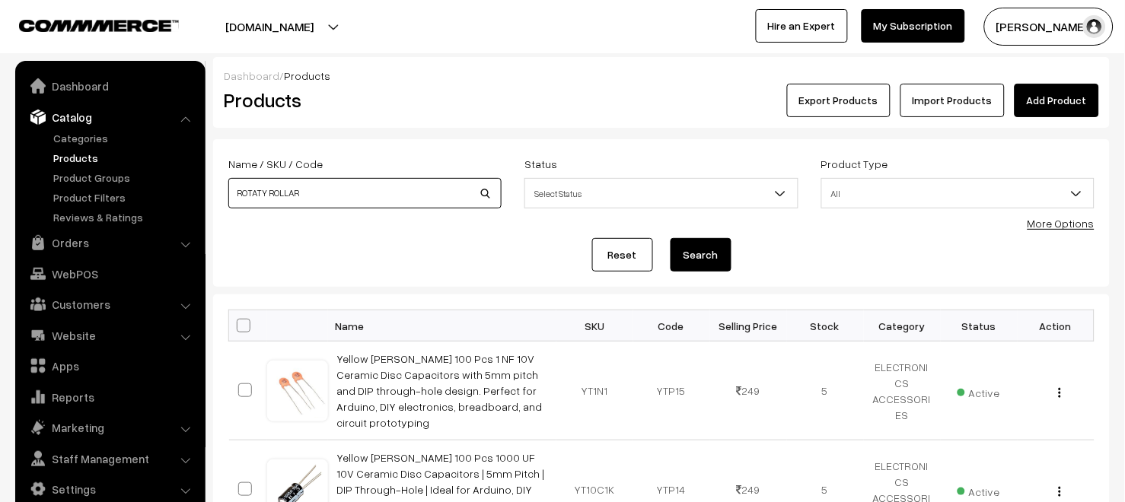
type input "ROTATY ROLLAR"
click at [670, 238] on button "Search" at bounding box center [700, 254] width 61 height 33
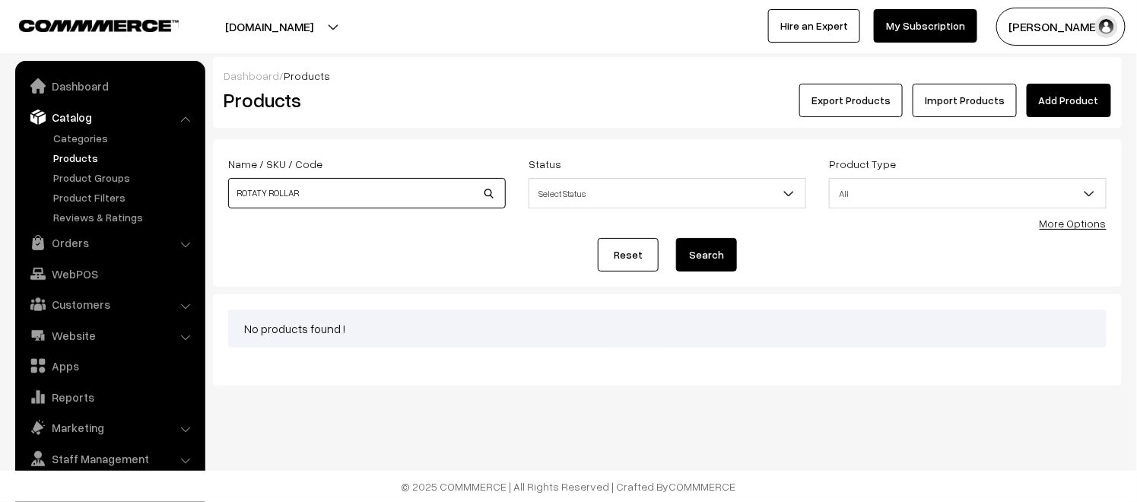
click at [336, 195] on input "ROTATY ROLLAR" at bounding box center [367, 193] width 278 height 30
type input "R"
type input "Rotary roller"
click at [676, 238] on button "Search" at bounding box center [706, 254] width 61 height 33
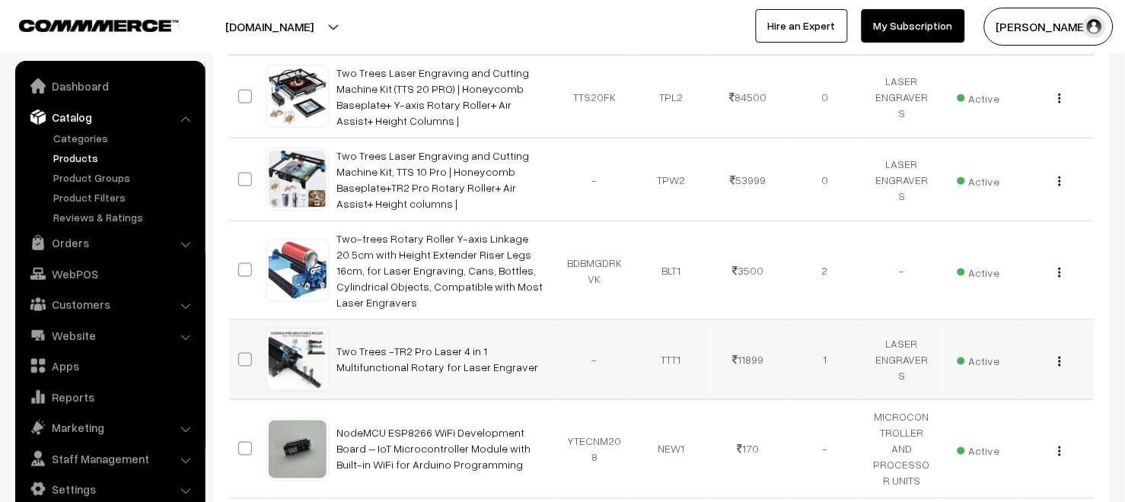
scroll to position [316, 0]
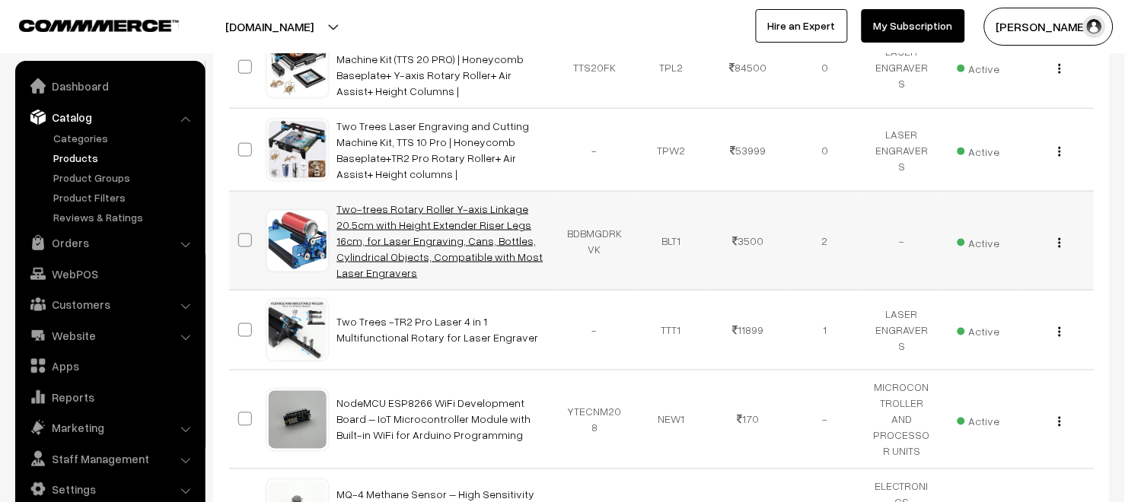
click at [437, 225] on link "Two-trees Rotary Roller Y-axis Linkage 20.5cm with Height Extender Riser Legs 1…" at bounding box center [440, 240] width 206 height 77
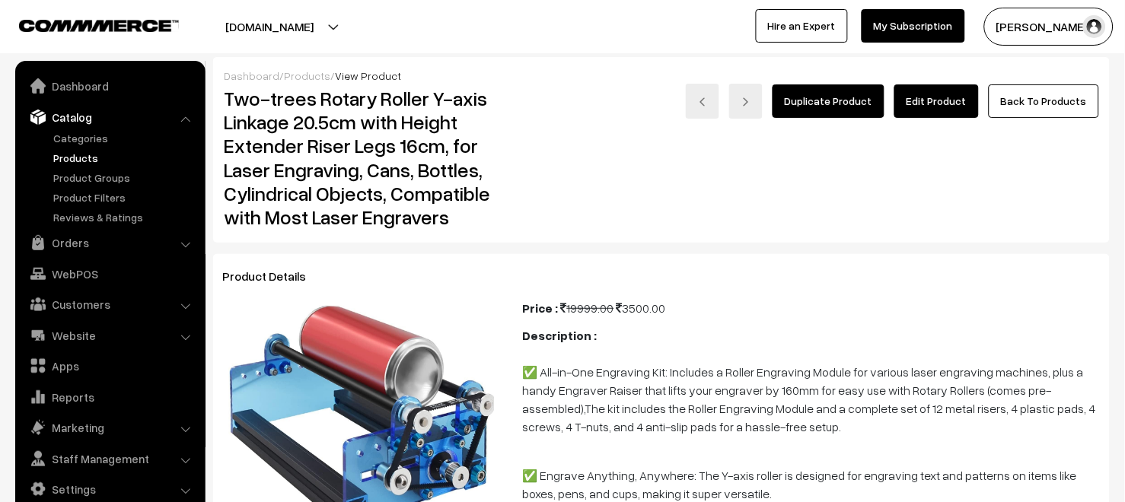
click at [921, 107] on link "Edit Product" at bounding box center [936, 100] width 84 height 33
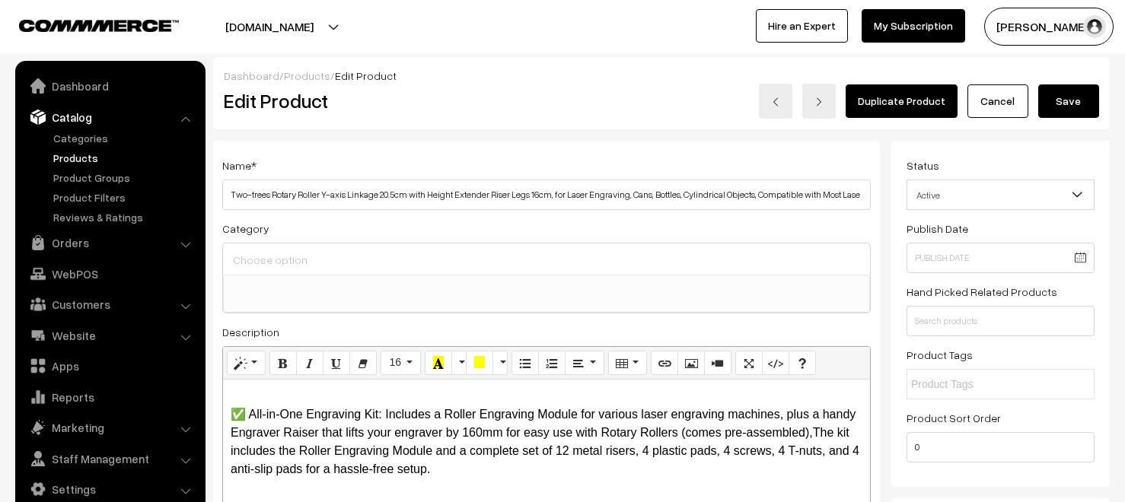
select select
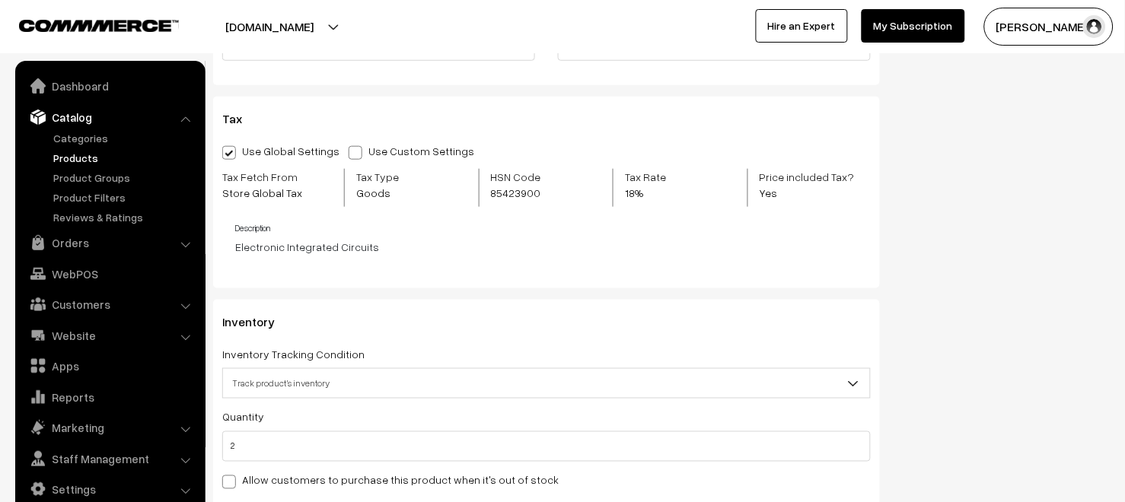
scroll to position [1614, 0]
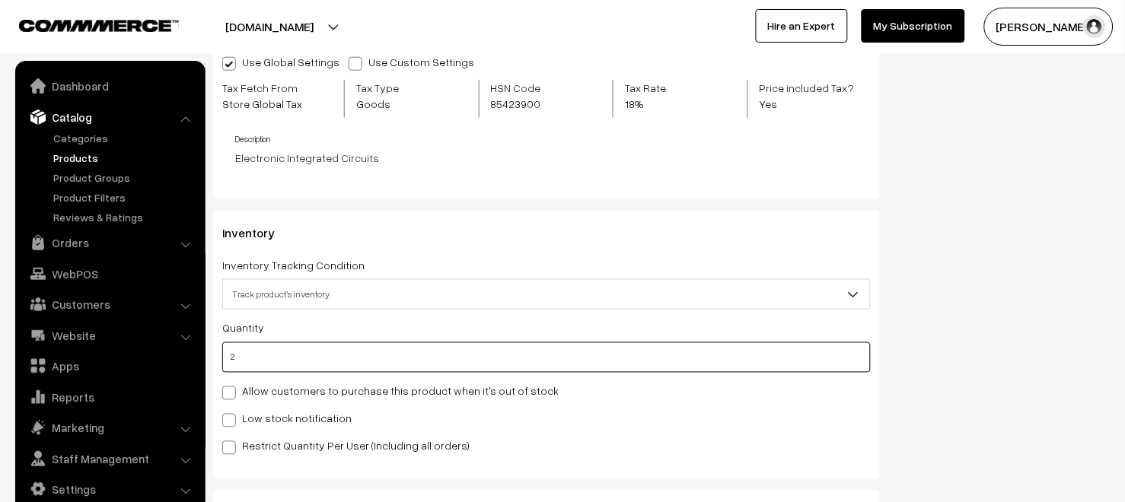
click at [269, 358] on input "2" at bounding box center [546, 357] width 648 height 30
type input "1"
type input "3"
type input "10"
type input "12"
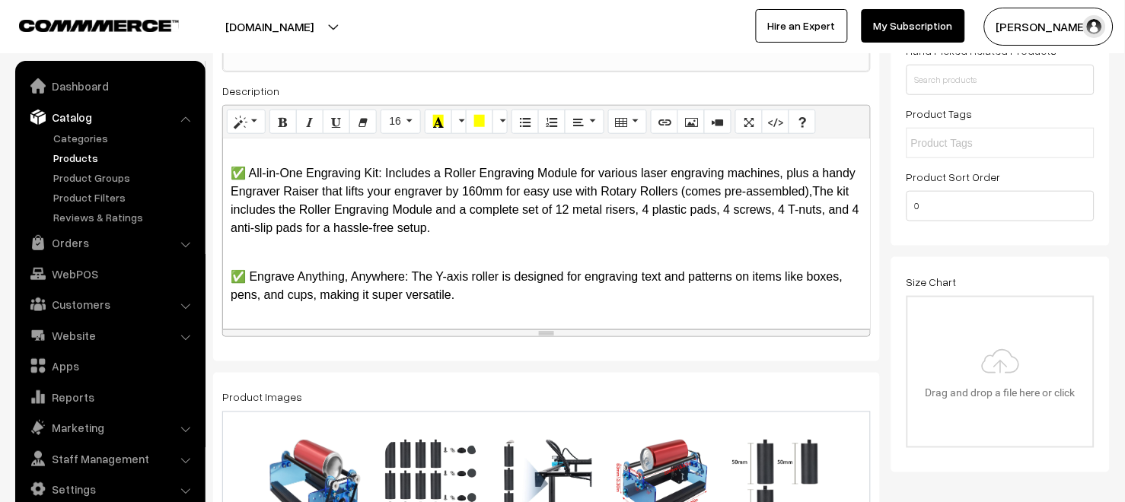
scroll to position [0, 0]
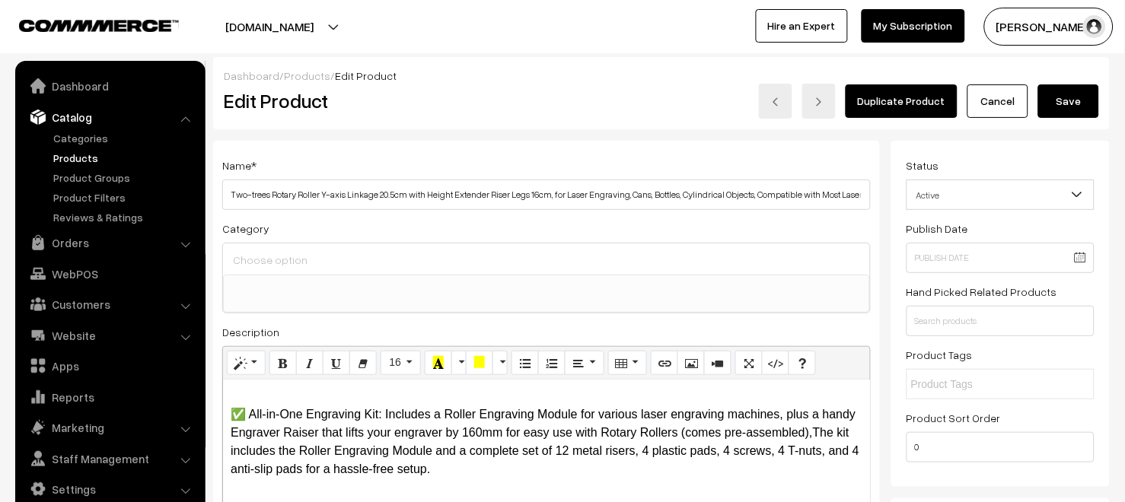
type input "10"
click at [1064, 105] on button "Save" at bounding box center [1068, 100] width 61 height 33
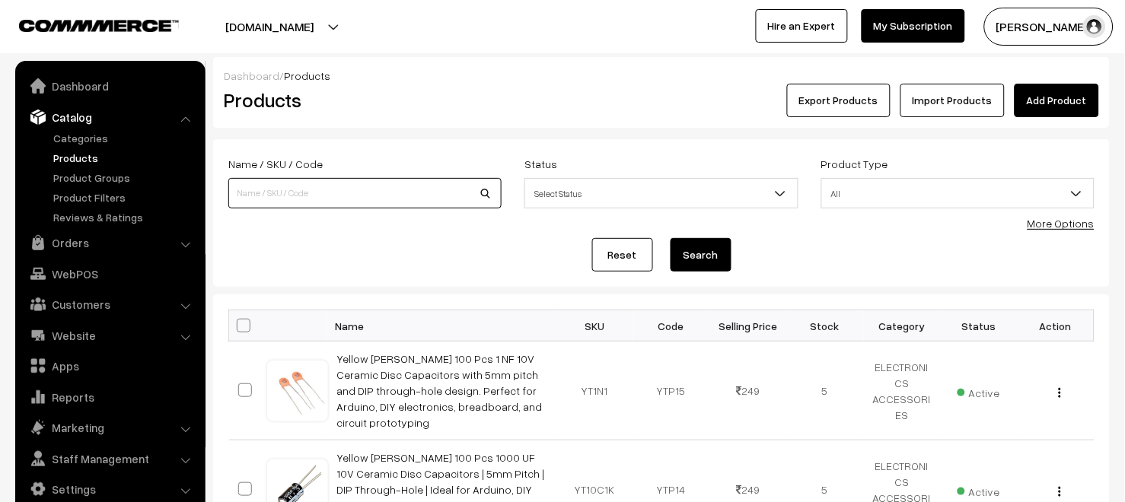
click at [391, 189] on input at bounding box center [364, 193] width 273 height 30
type input "S"
type input "DSO-152"
click at [670, 238] on button "Search" at bounding box center [700, 254] width 61 height 33
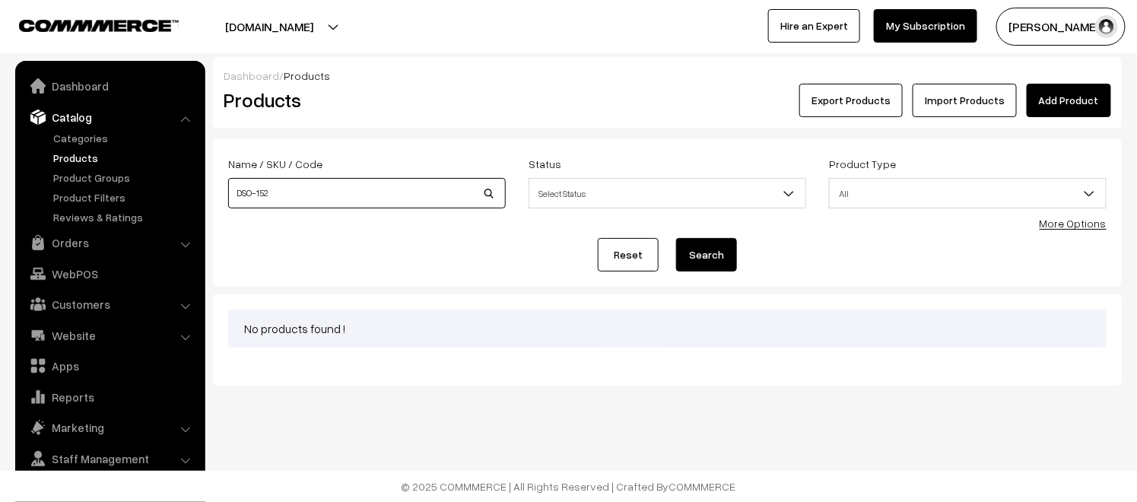
click at [257, 196] on input "DSO-152" at bounding box center [367, 193] width 278 height 30
type input "DSO152"
click at [676, 238] on button "Search" at bounding box center [706, 254] width 61 height 33
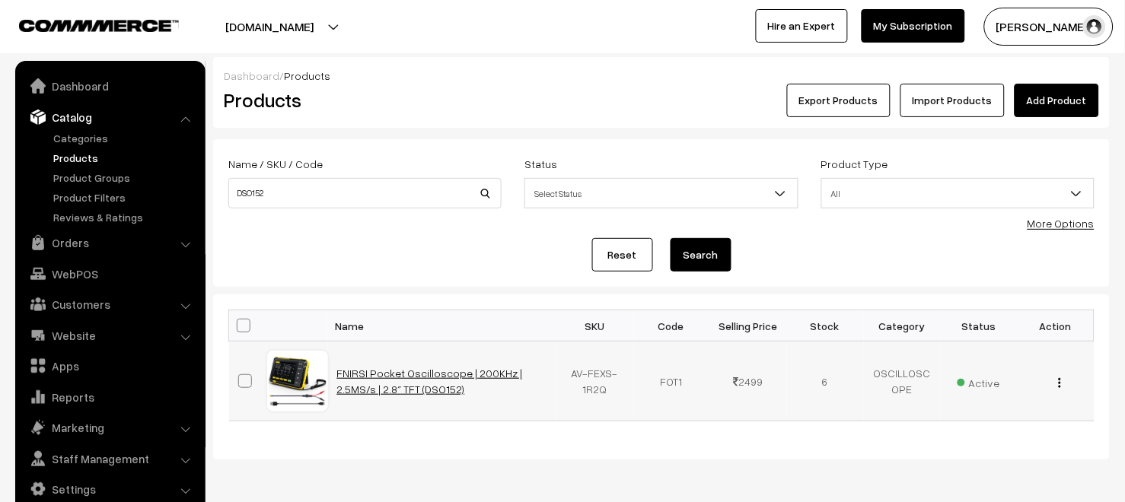
click at [390, 377] on link "FNIRSI Pocket Oscilloscope | 200KHz | 2.5MS/s | 2.8″ TFT (DSO152)" at bounding box center [430, 381] width 186 height 29
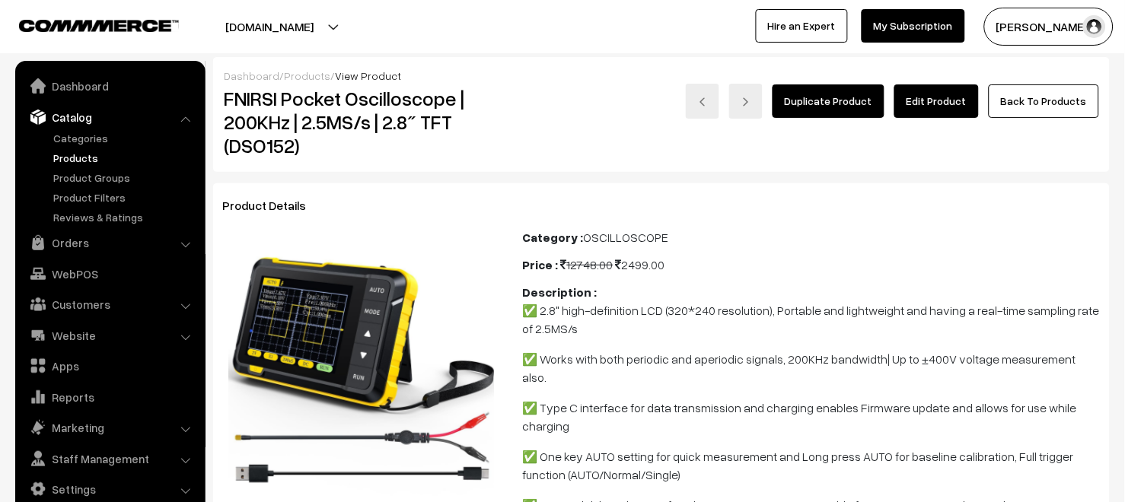
click at [966, 110] on link "Edit Product" at bounding box center [936, 100] width 84 height 33
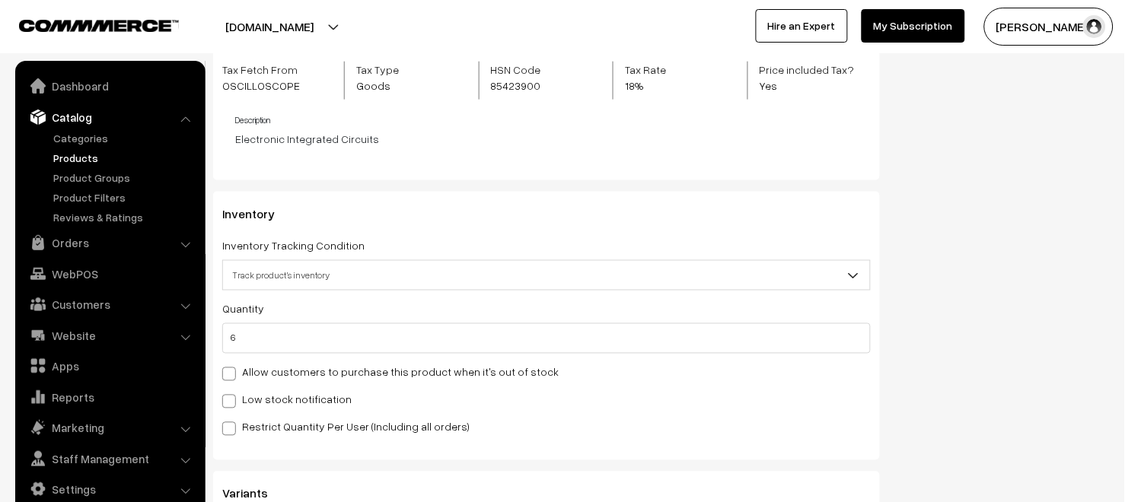
scroll to position [1665, 0]
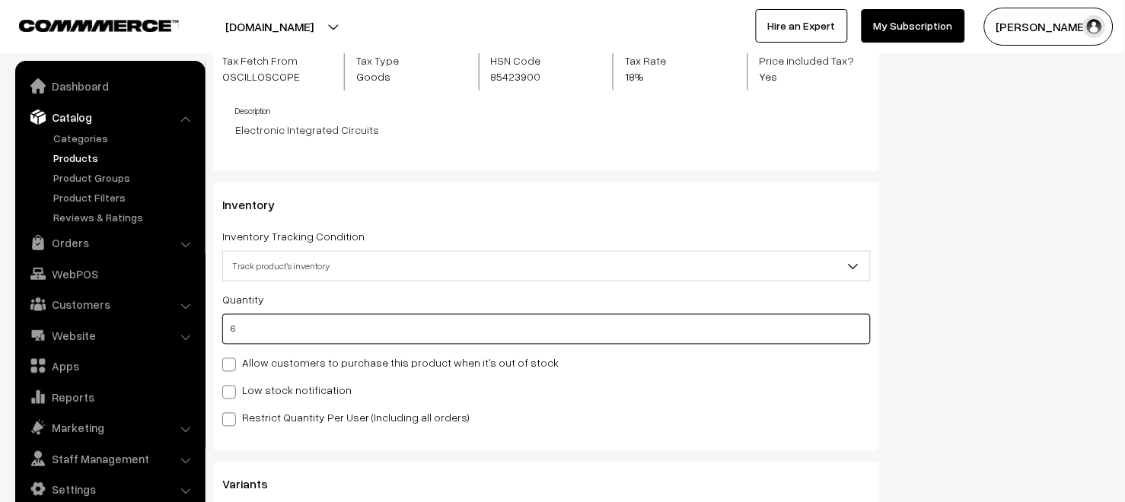
click at [310, 335] on input "6" at bounding box center [546, 329] width 648 height 30
type input "9"
type input "15"
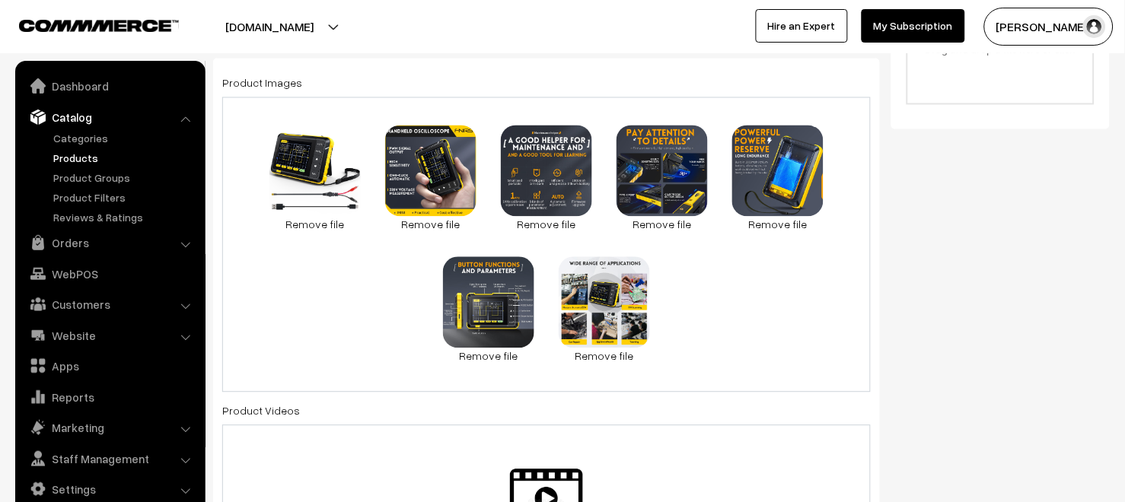
scroll to position [0, 0]
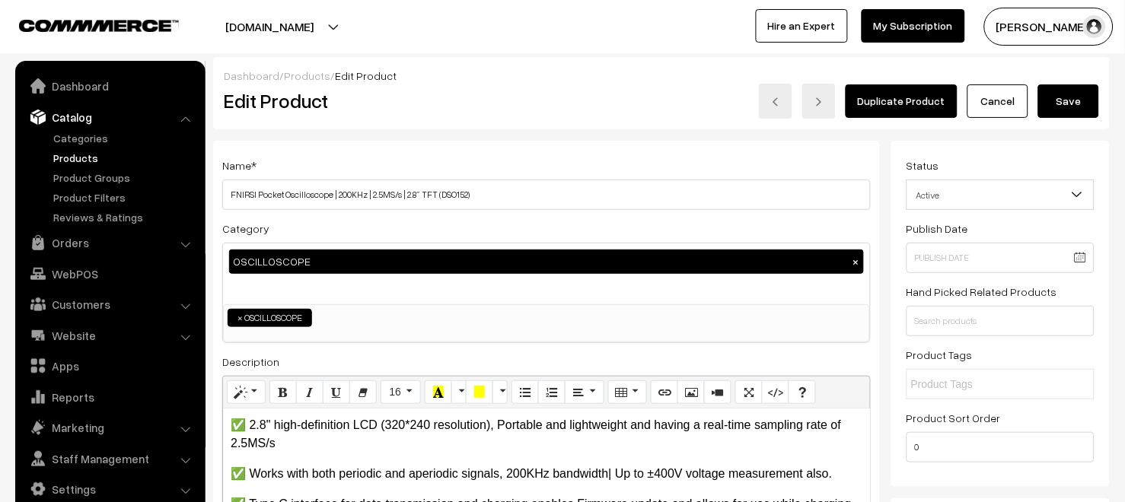
type input "9"
click at [1075, 111] on button "Save" at bounding box center [1068, 100] width 61 height 33
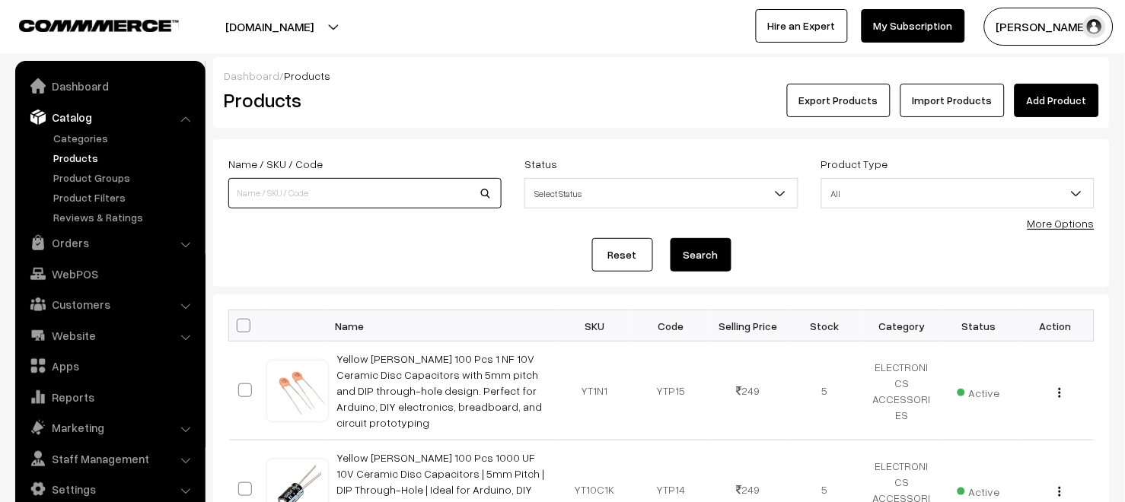
click at [309, 186] on input at bounding box center [364, 193] width 273 height 30
type input "LFD-01"
click at [711, 253] on button "Search" at bounding box center [700, 254] width 61 height 33
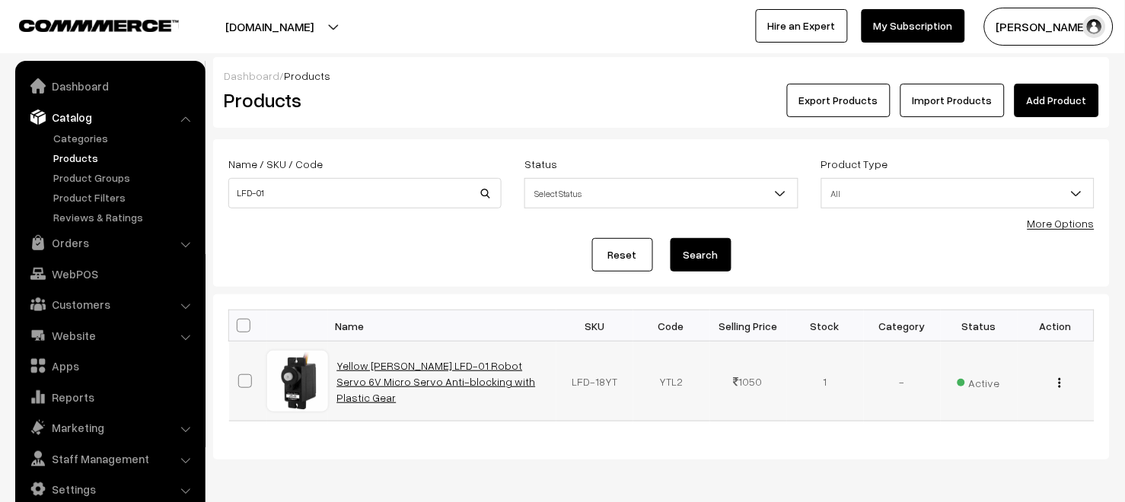
click at [486, 390] on link "Yellow [PERSON_NAME] LFD-01 Robot Servo 6V Micro Servo Anti-blocking with Plast…" at bounding box center [436, 381] width 199 height 45
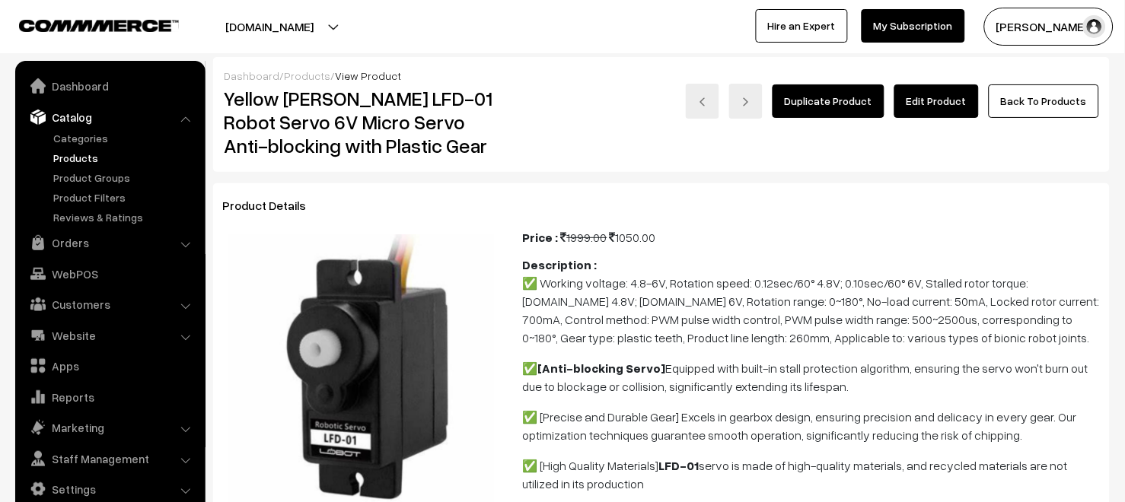
click at [934, 111] on link "Edit Product" at bounding box center [936, 100] width 84 height 33
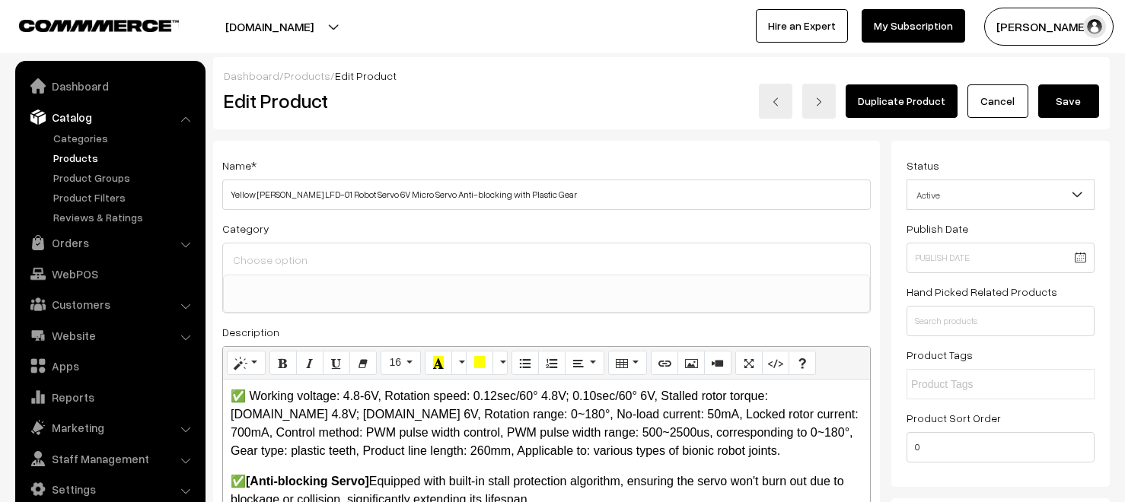
select select
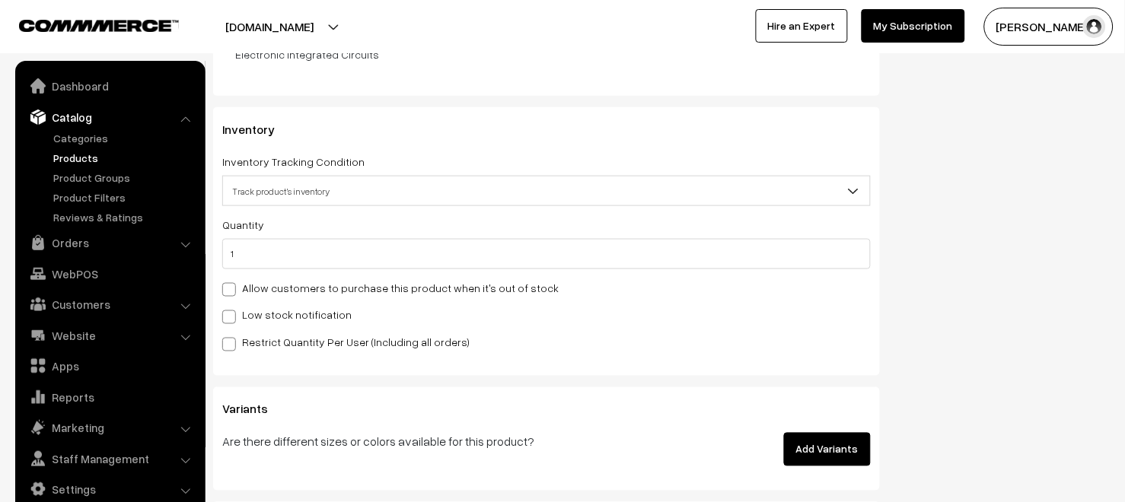
scroll to position [1584, 0]
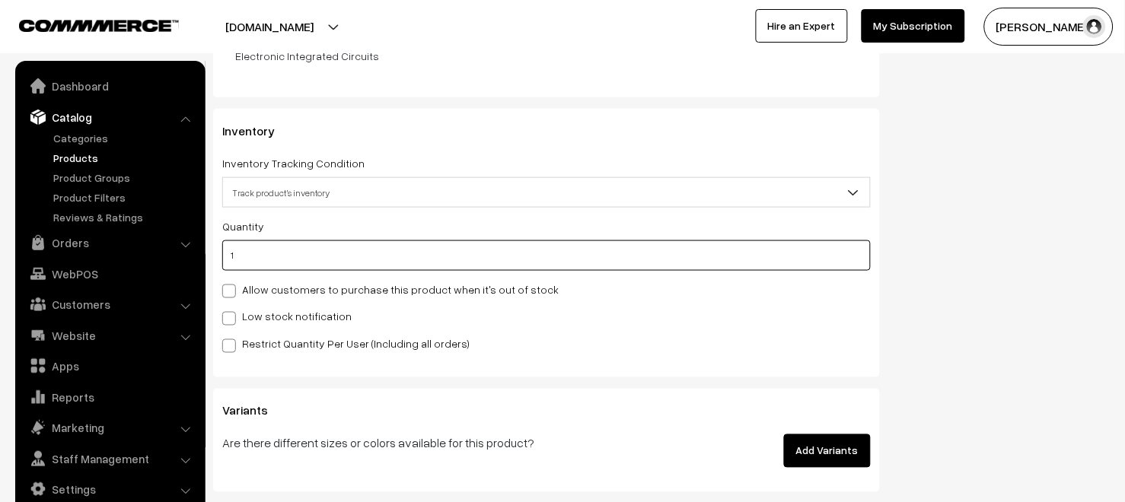
click at [284, 256] on input "1" at bounding box center [546, 255] width 648 height 30
type input "7"
type input "8"
type input "72"
type input "73"
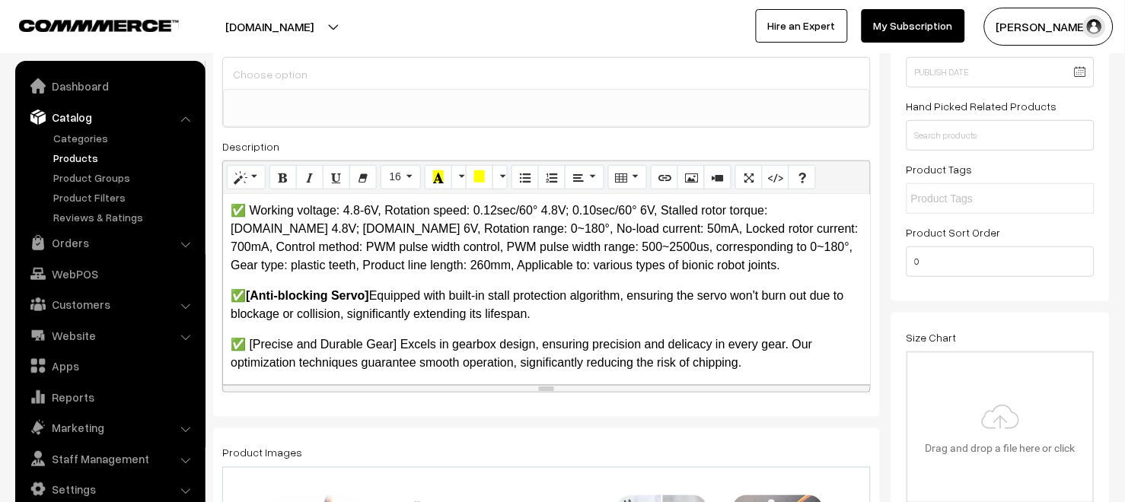
scroll to position [0, 0]
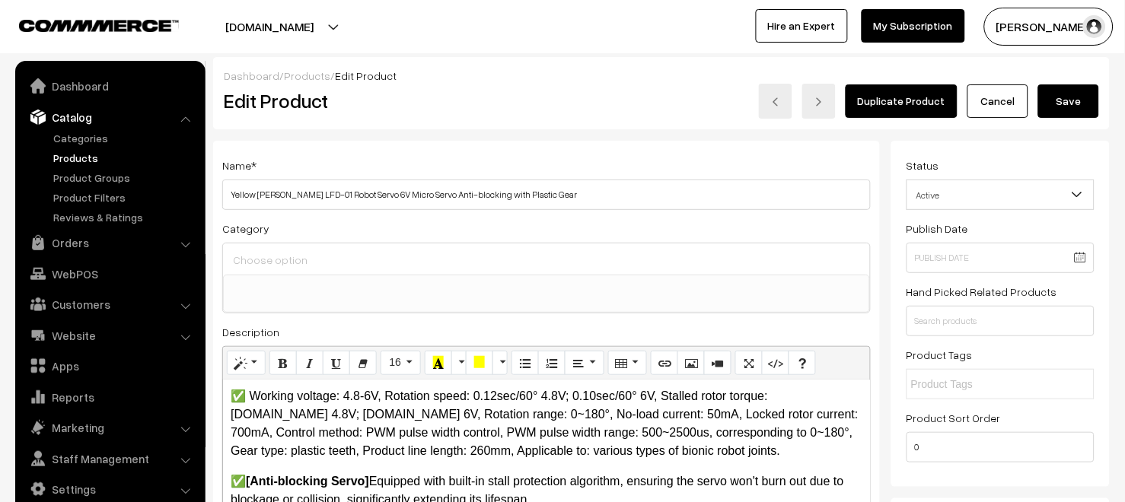
type input "72"
click at [1073, 100] on button "Save" at bounding box center [1068, 100] width 61 height 33
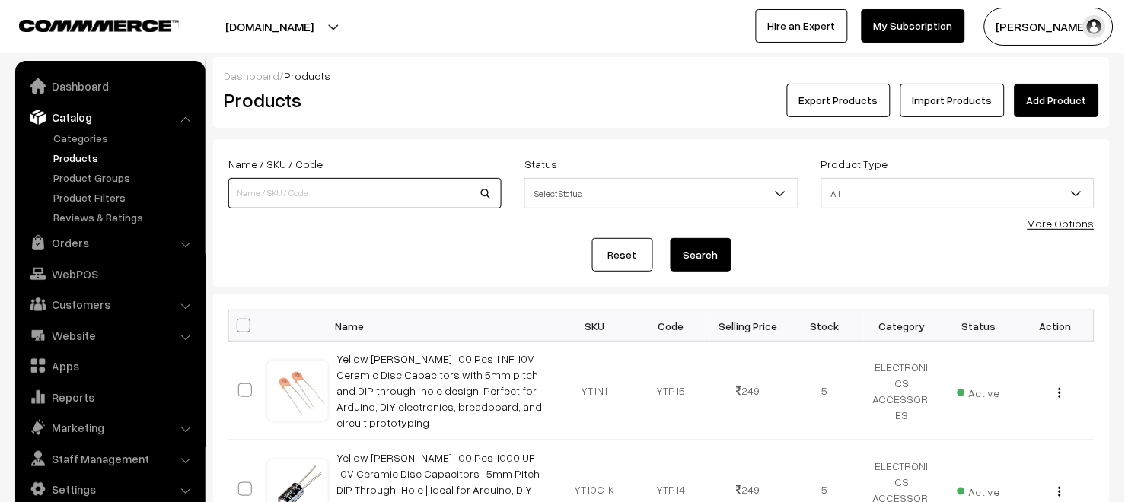
click at [365, 199] on input at bounding box center [364, 193] width 273 height 30
type input "Mini pottery"
click at [710, 262] on button "Search" at bounding box center [700, 254] width 61 height 33
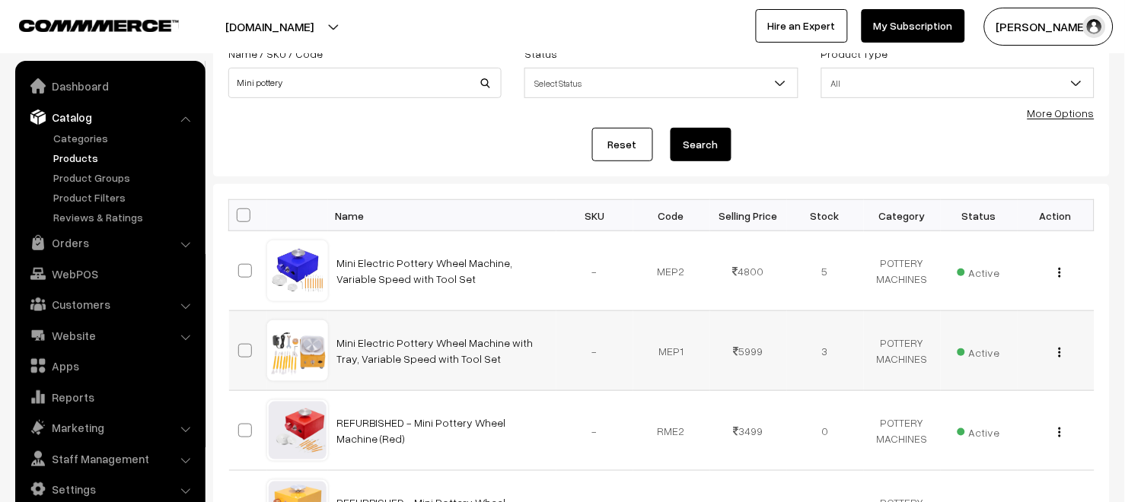
scroll to position [113, 0]
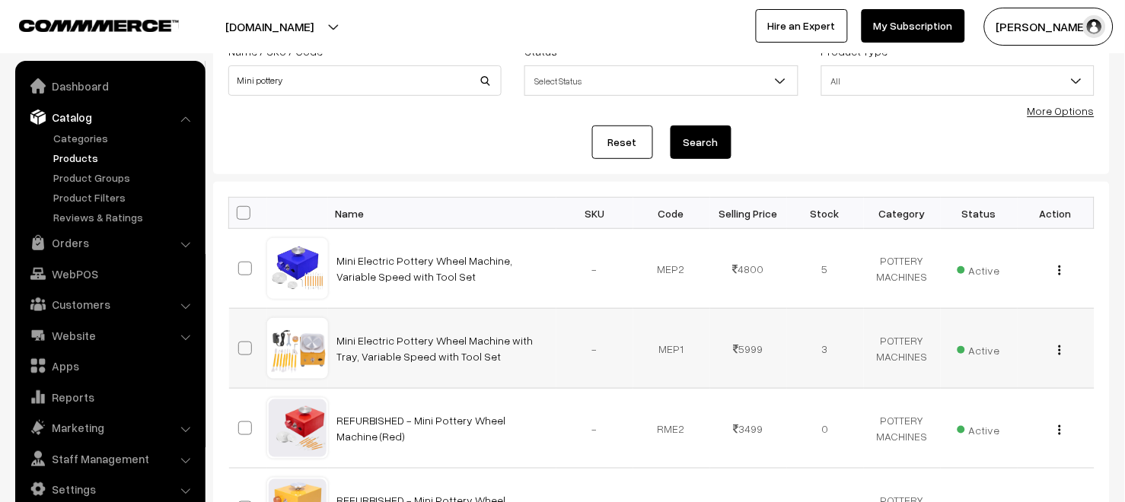
click at [1060, 348] on img "button" at bounding box center [1059, 350] width 2 height 10
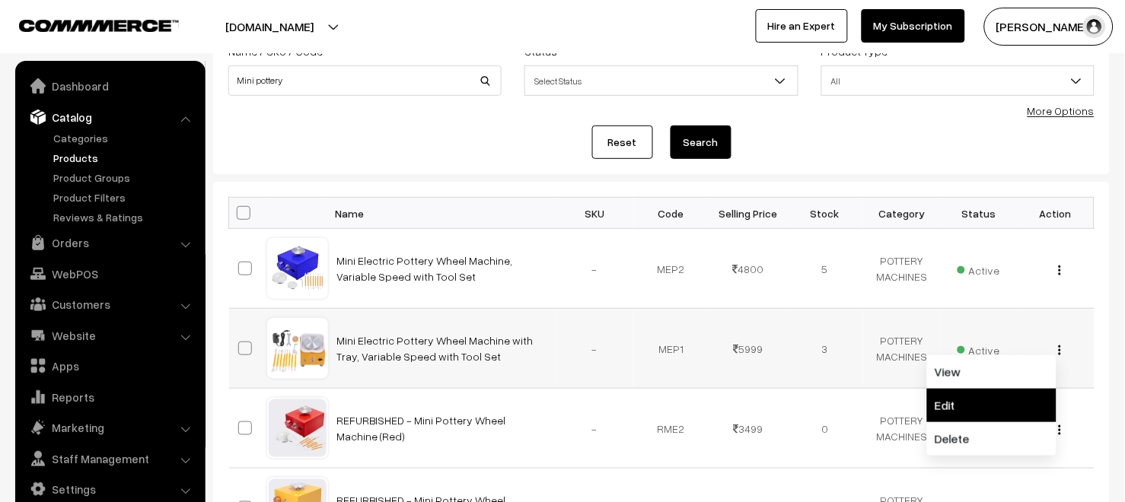
click at [969, 395] on link "Edit" at bounding box center [991, 405] width 129 height 33
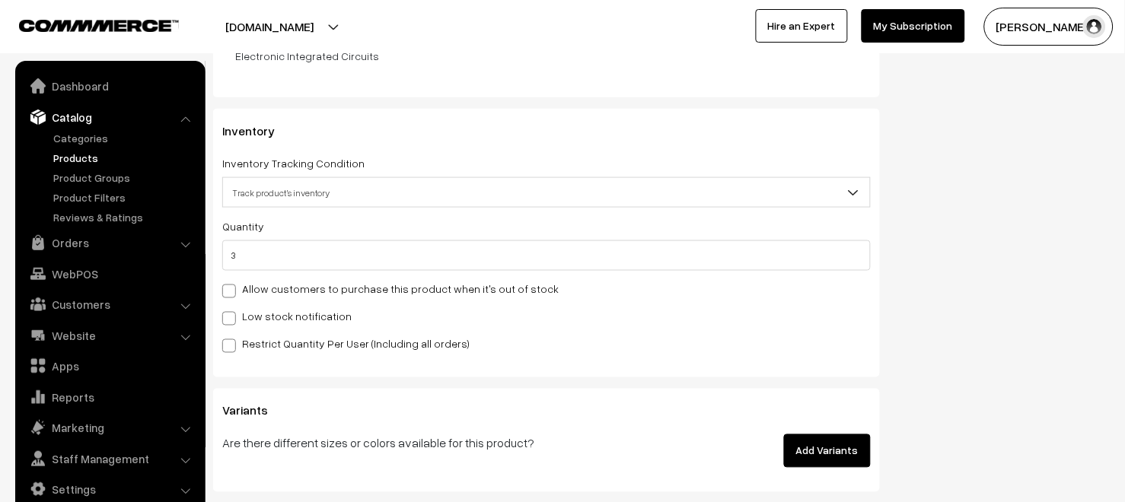
scroll to position [1616, 0]
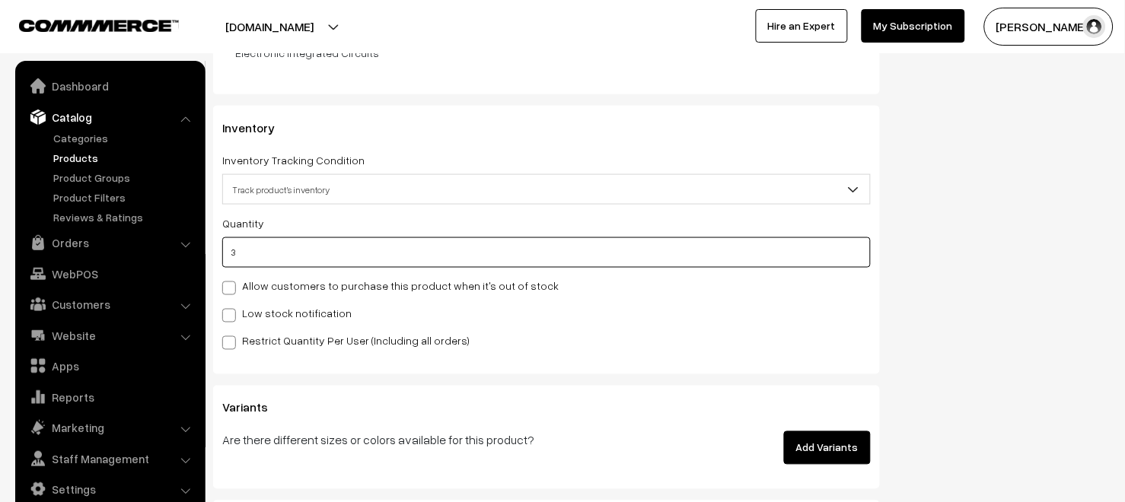
click at [264, 259] on input "3" at bounding box center [546, 252] width 648 height 30
type input "0"
type input "3"
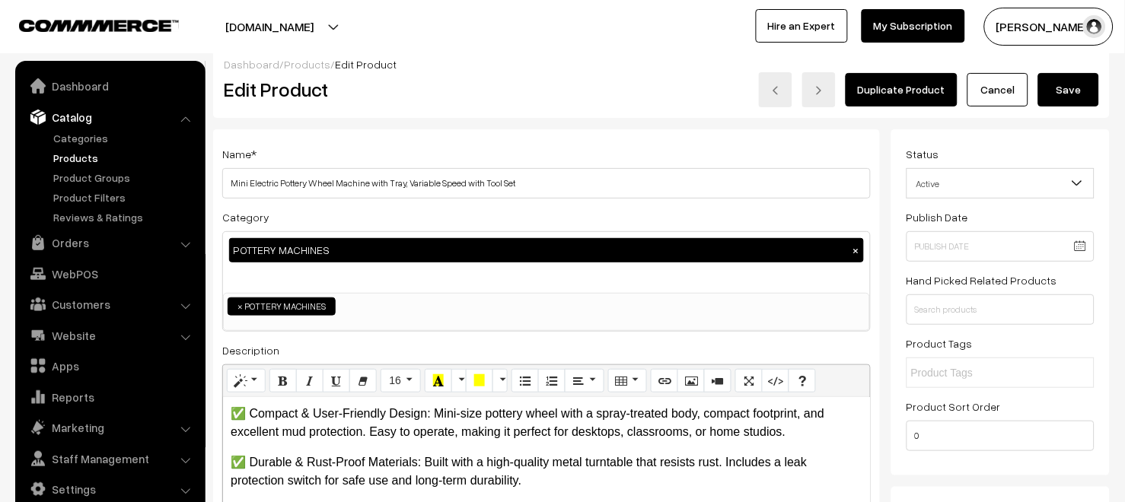
scroll to position [0, 0]
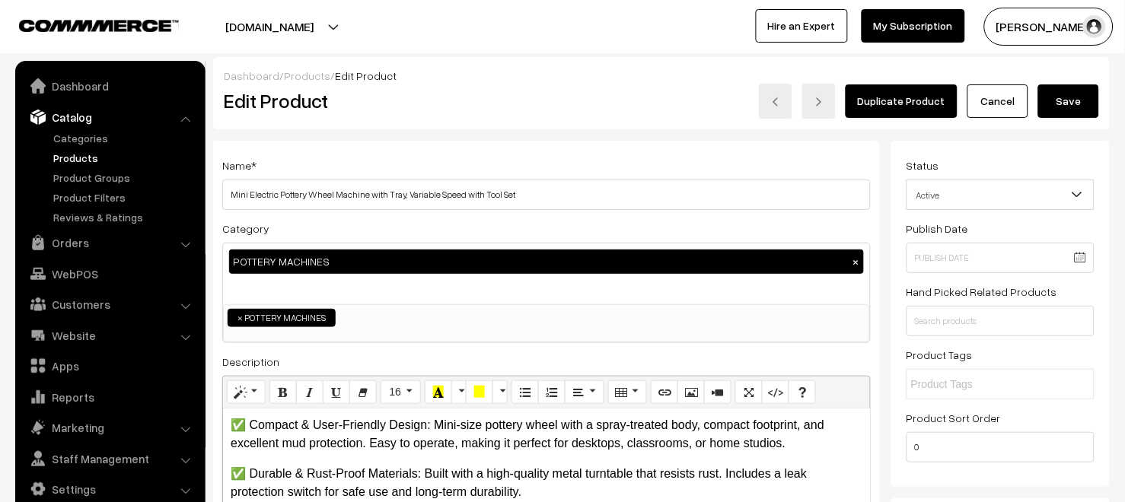
type input "0"
click at [1076, 104] on button "Save" at bounding box center [1068, 100] width 61 height 33
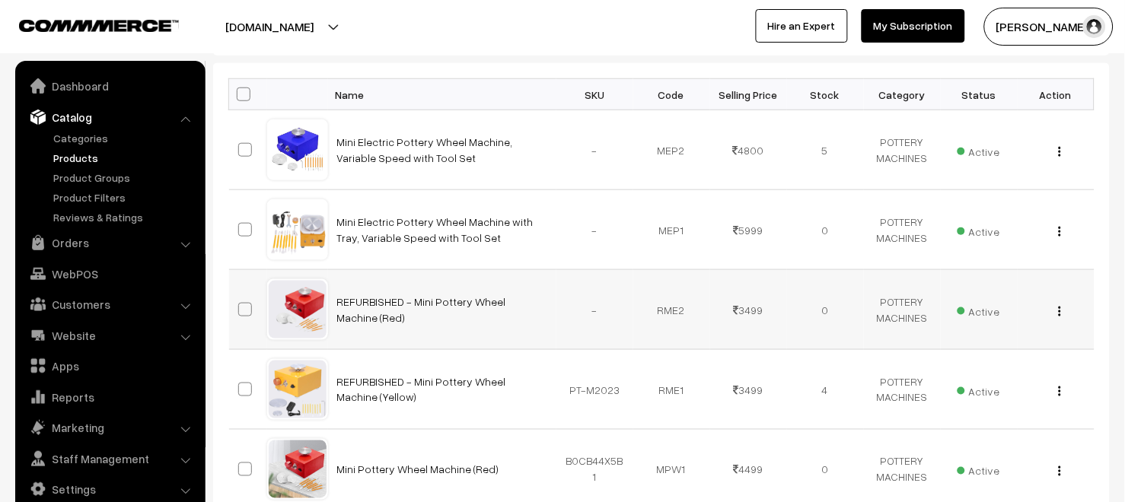
scroll to position [228, 0]
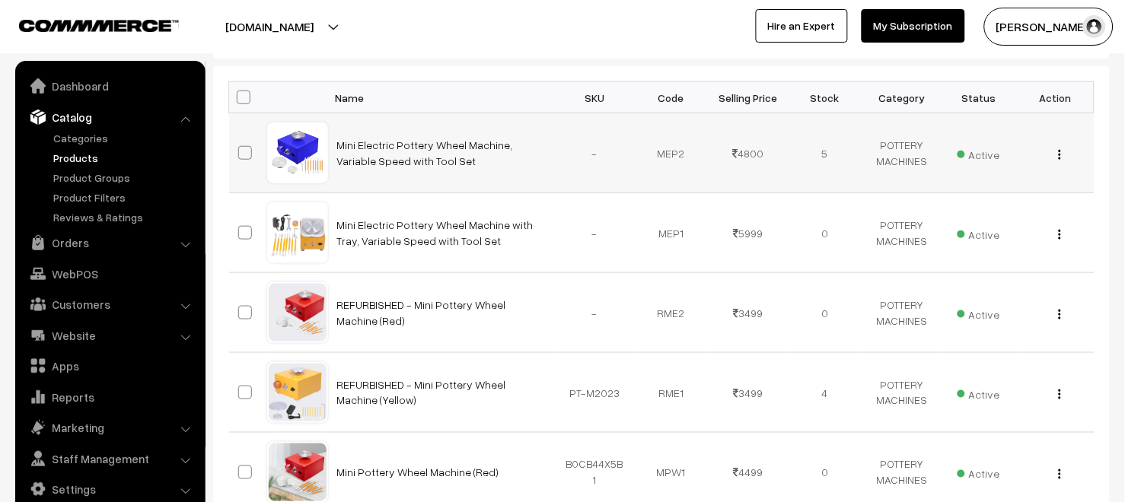
click at [1058, 160] on button "button" at bounding box center [1060, 154] width 4 height 12
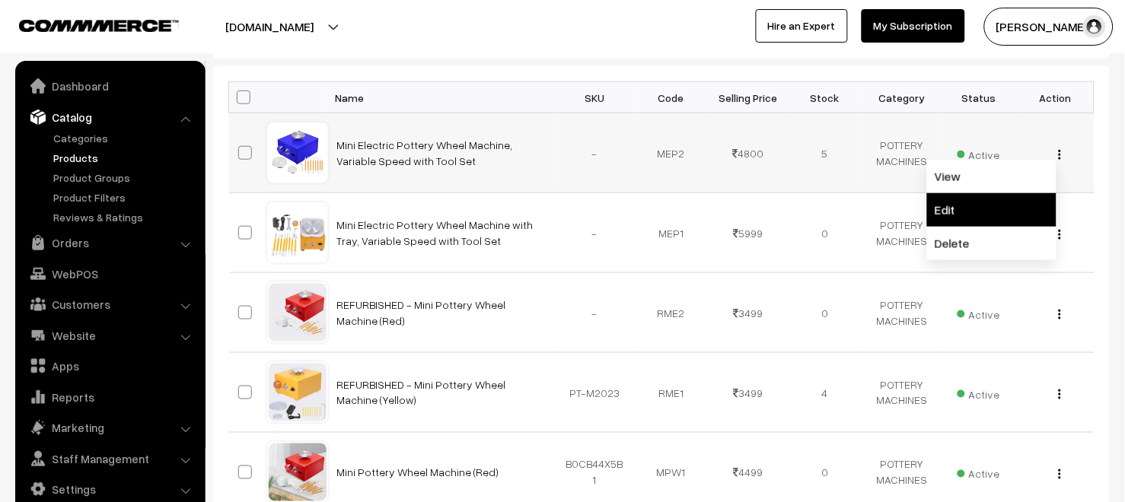
click at [986, 215] on link "Edit" at bounding box center [991, 209] width 129 height 33
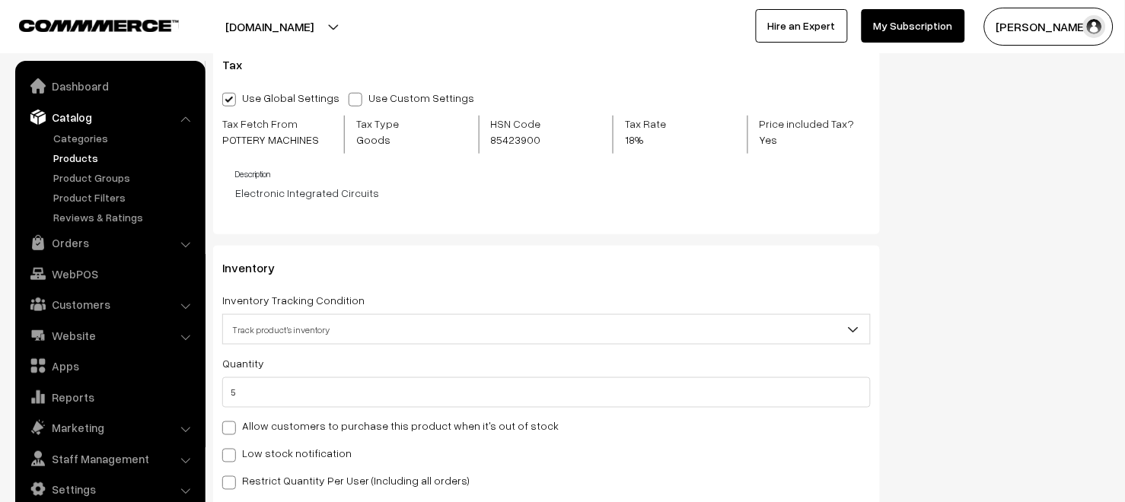
scroll to position [1565, 0]
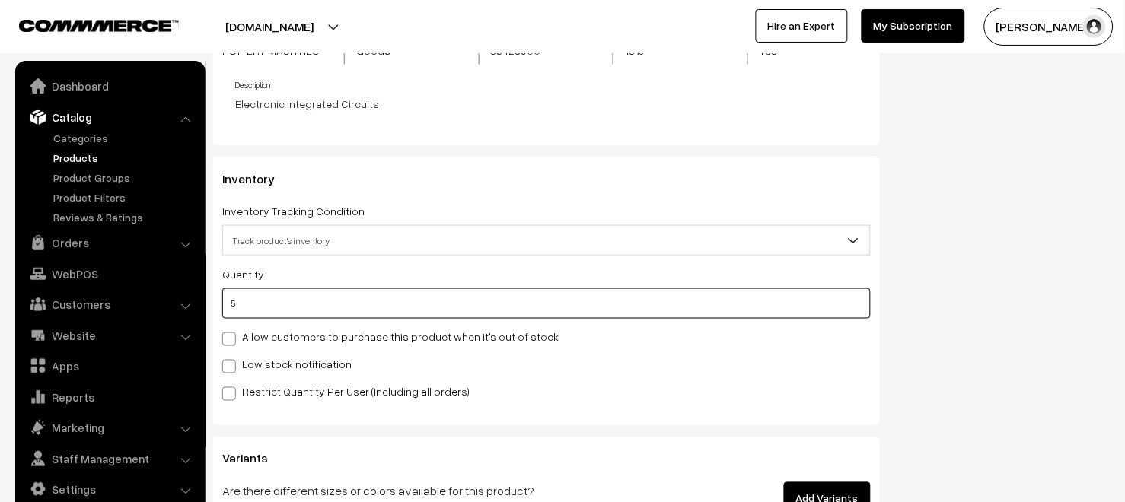
click at [299, 299] on input "5" at bounding box center [546, 303] width 648 height 30
type input "10"
type input "0"
type input "5"
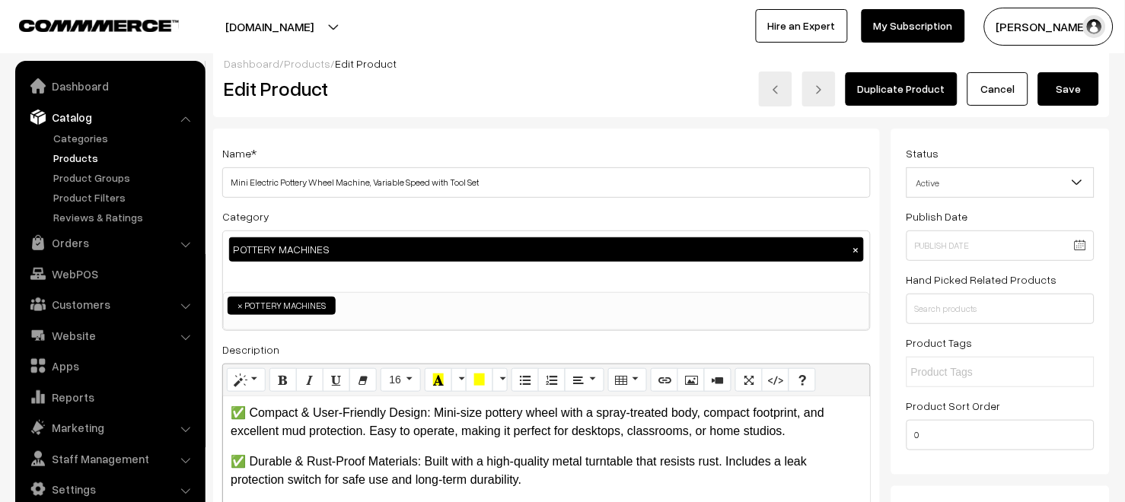
scroll to position [0, 0]
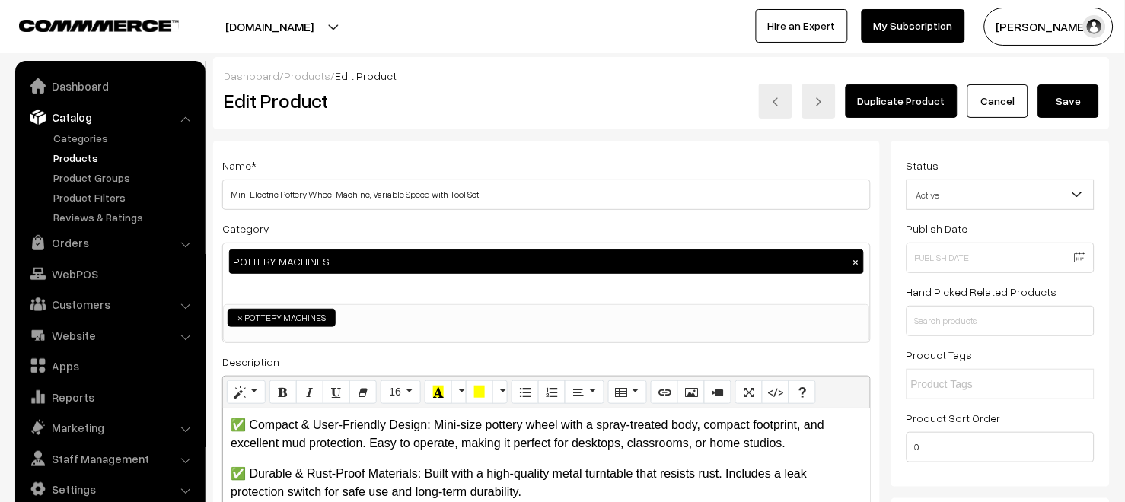
type input "0"
click at [1063, 102] on button "Save" at bounding box center [1068, 100] width 61 height 33
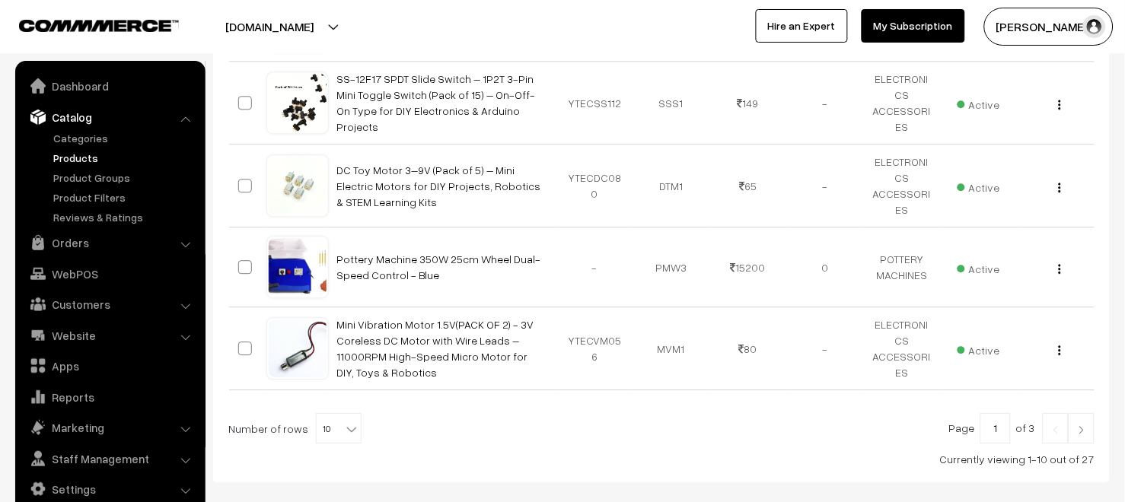
scroll to position [762, 0]
click at [1086, 431] on img at bounding box center [1081, 427] width 14 height 9
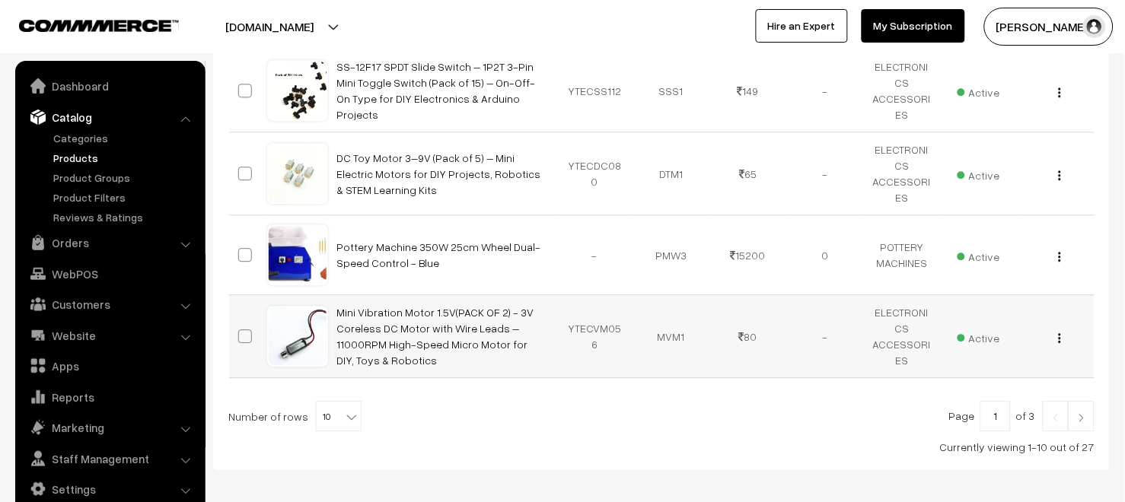
scroll to position [706, 0]
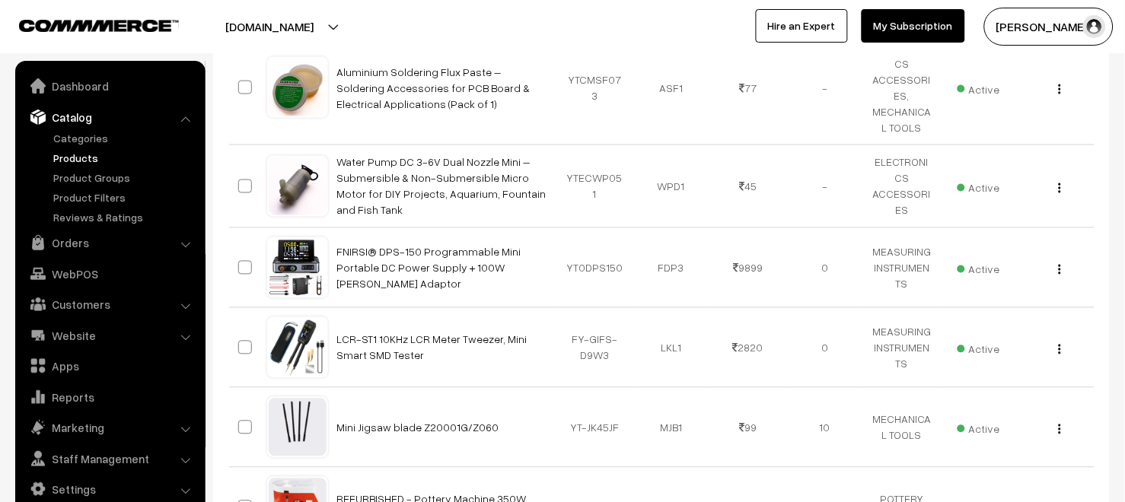
scroll to position [875, 0]
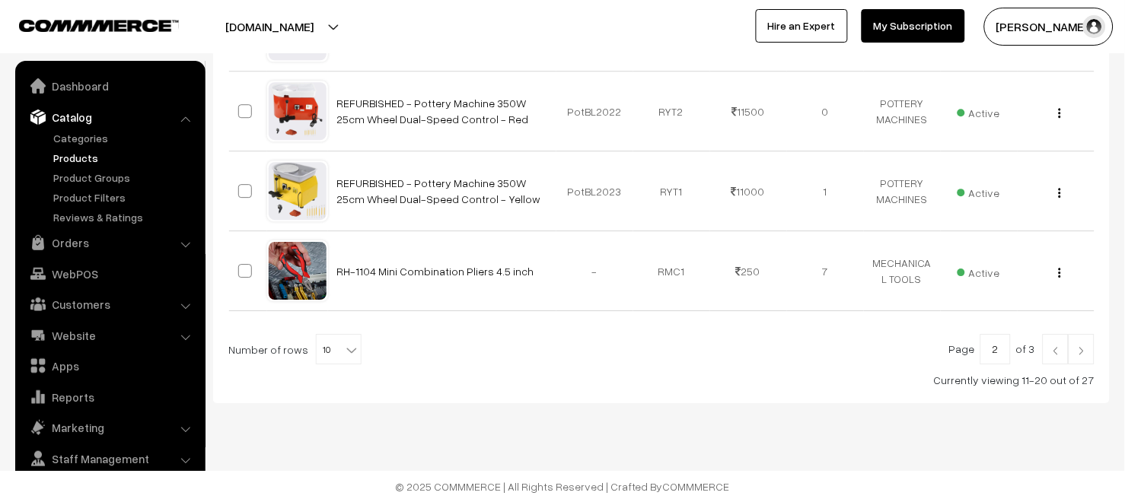
click at [1061, 352] on img at bounding box center [1055, 350] width 14 height 9
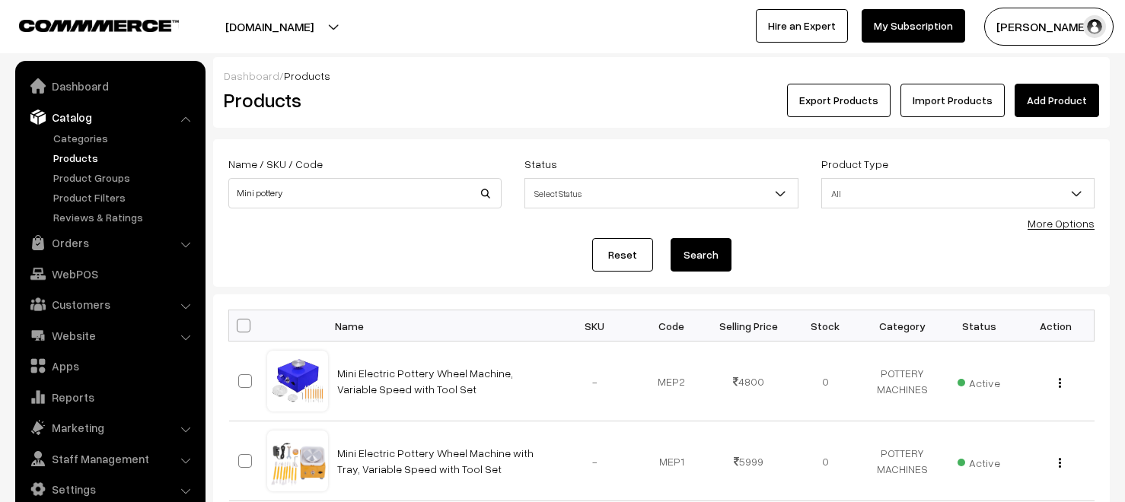
scroll to position [458, 0]
